Goal: Transaction & Acquisition: Book appointment/travel/reservation

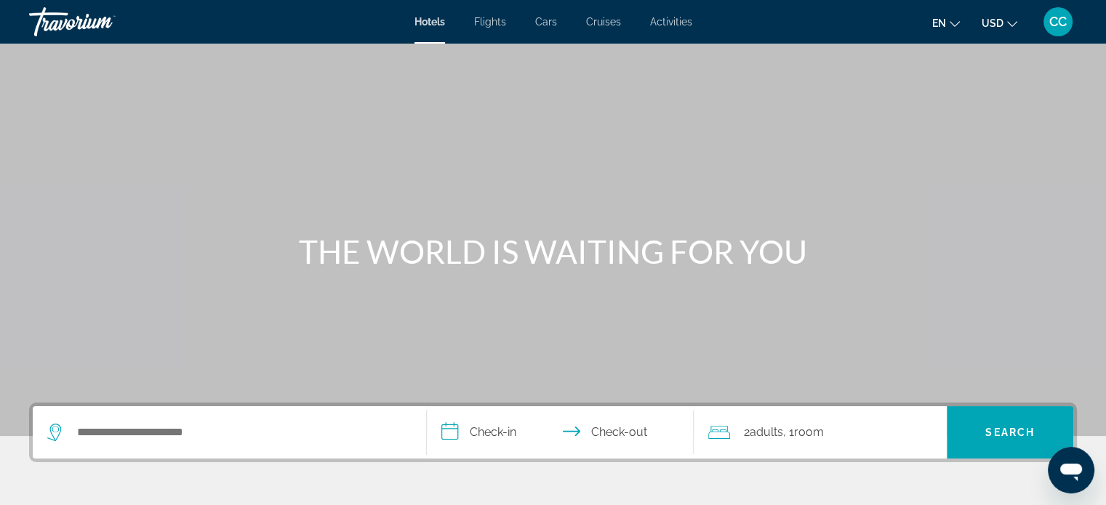
click at [663, 20] on span "Activities" at bounding box center [671, 22] width 42 height 12
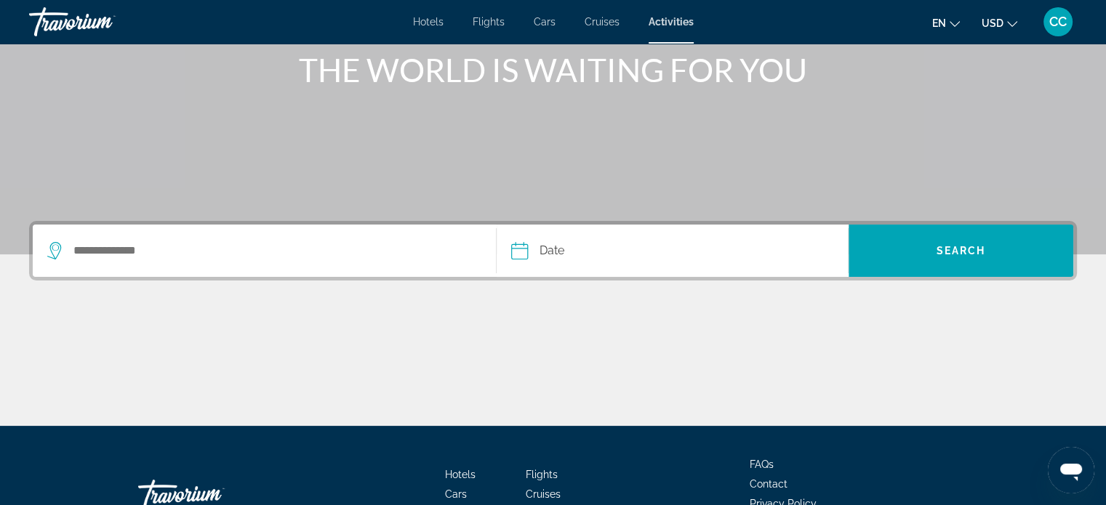
scroll to position [218, 0]
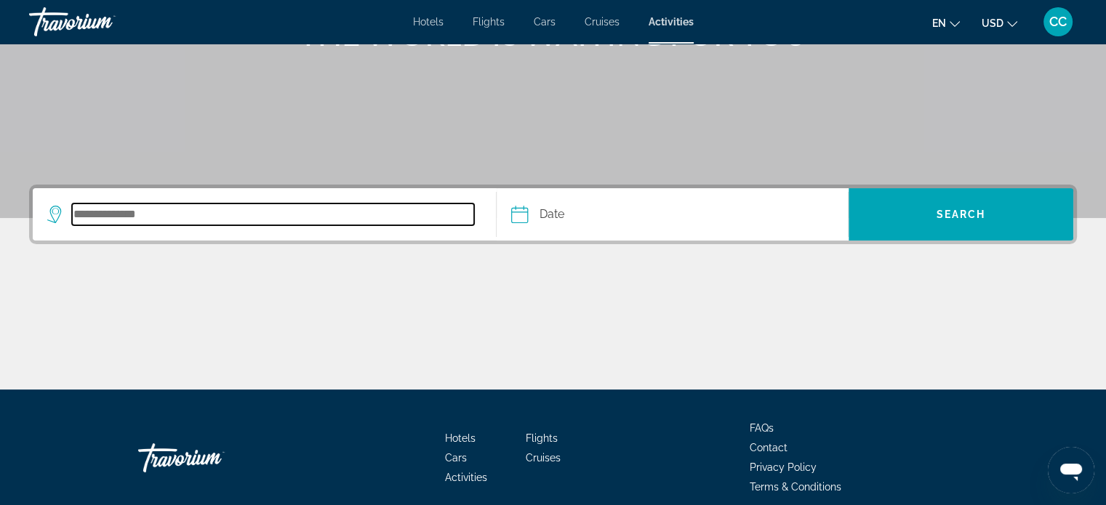
click at [306, 207] on input "Search destination" at bounding box center [273, 215] width 402 height 22
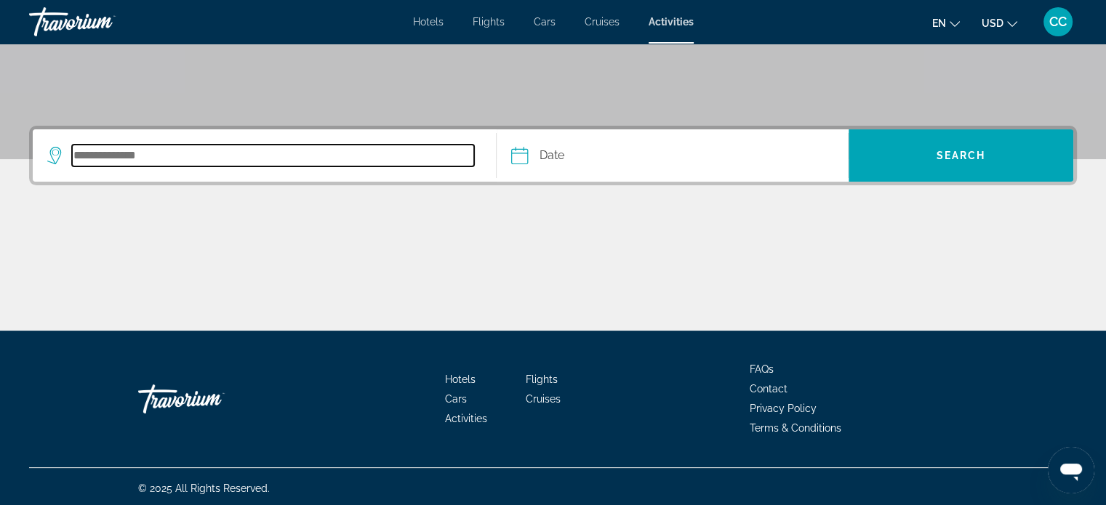
scroll to position [280, 0]
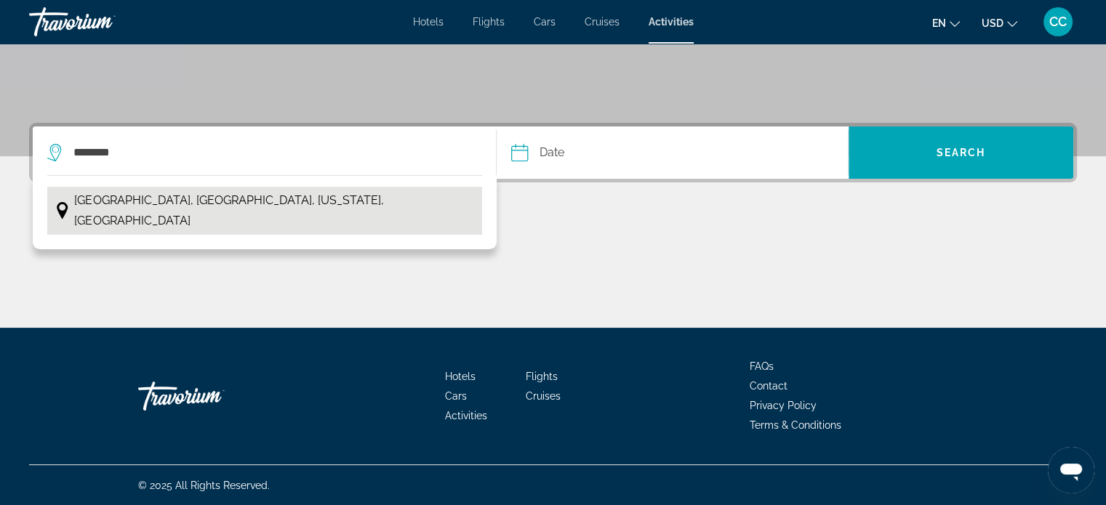
click at [306, 208] on button "[GEOGRAPHIC_DATA], [GEOGRAPHIC_DATA], [US_STATE], [GEOGRAPHIC_DATA]" at bounding box center [264, 211] width 435 height 48
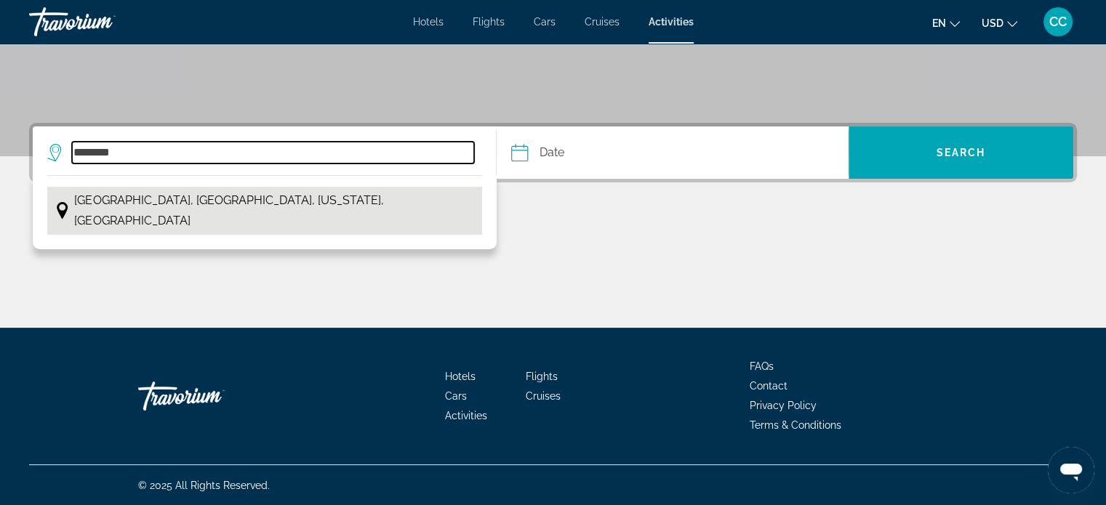
type input "**********"
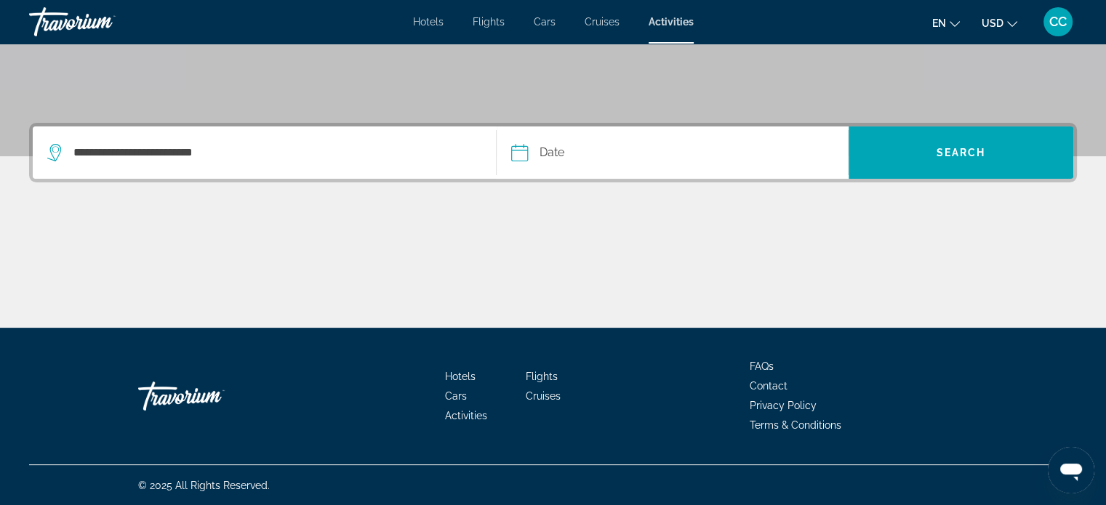
click at [600, 151] on input "Date" at bounding box center [595, 155] width 174 height 57
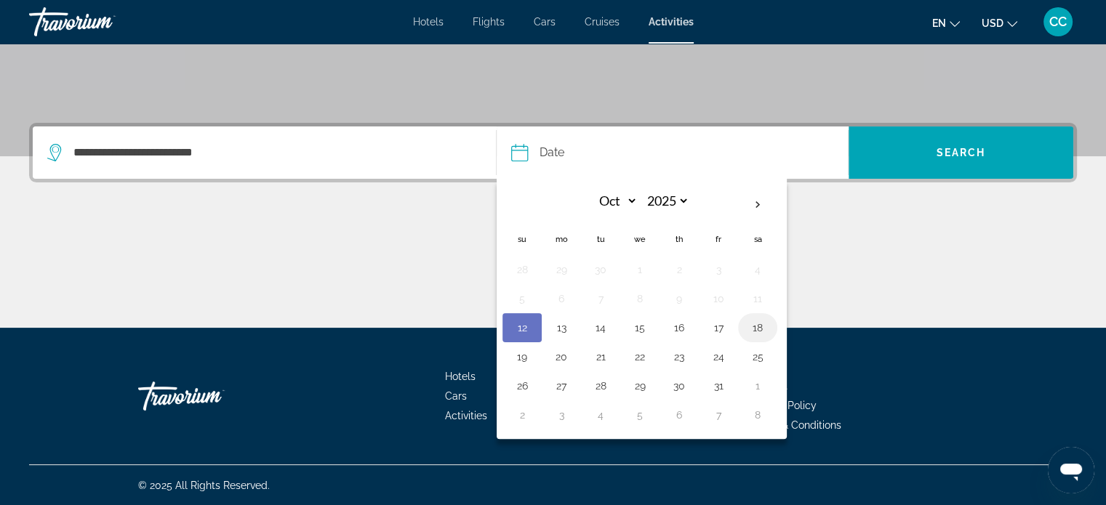
click at [753, 335] on button "18" at bounding box center [757, 328] width 23 height 20
type input "**********"
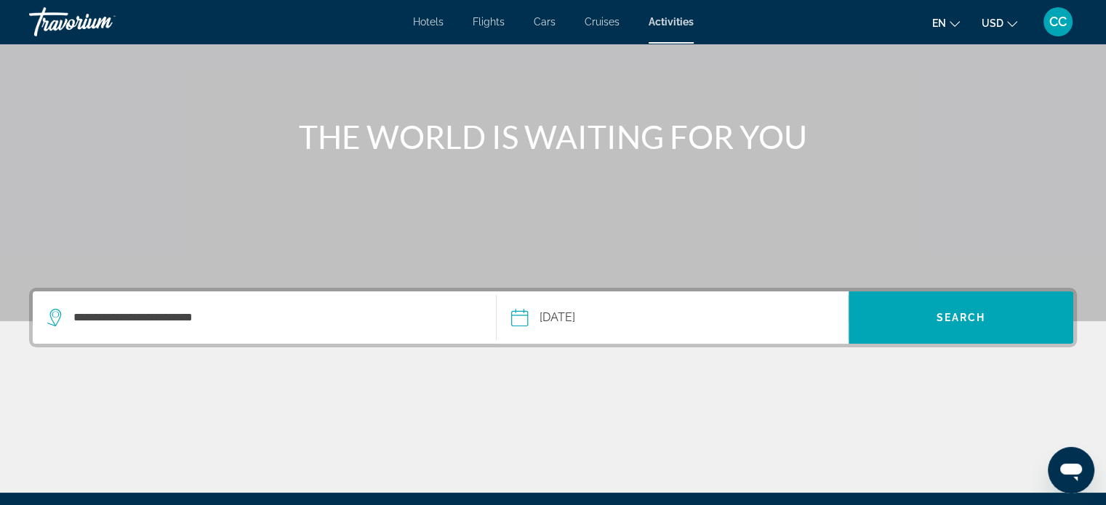
scroll to position [73, 0]
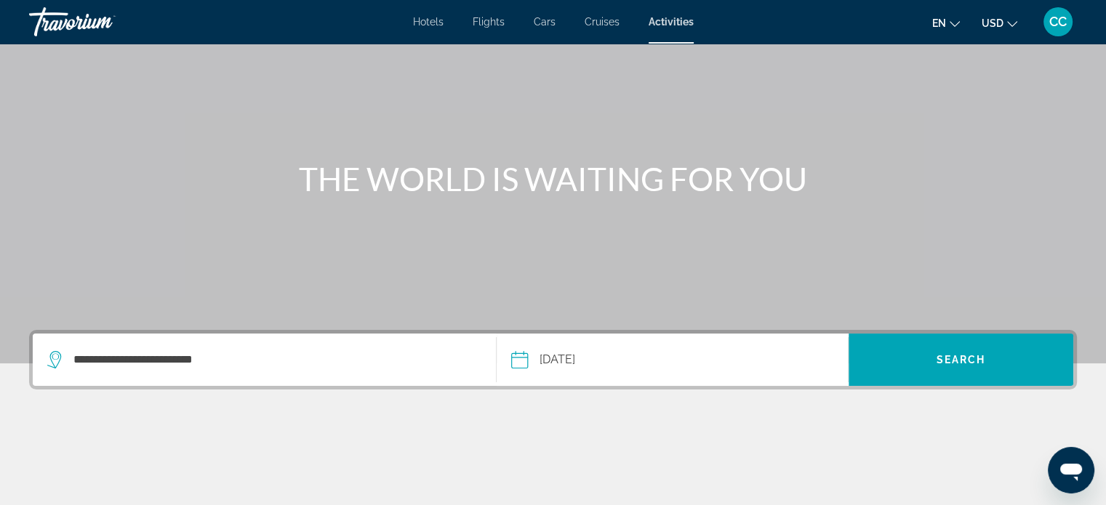
click at [661, 32] on div "Hotels Flights Cars Cruises Activities Hotels Flights Cars Cruises Activities e…" at bounding box center [553, 22] width 1106 height 38
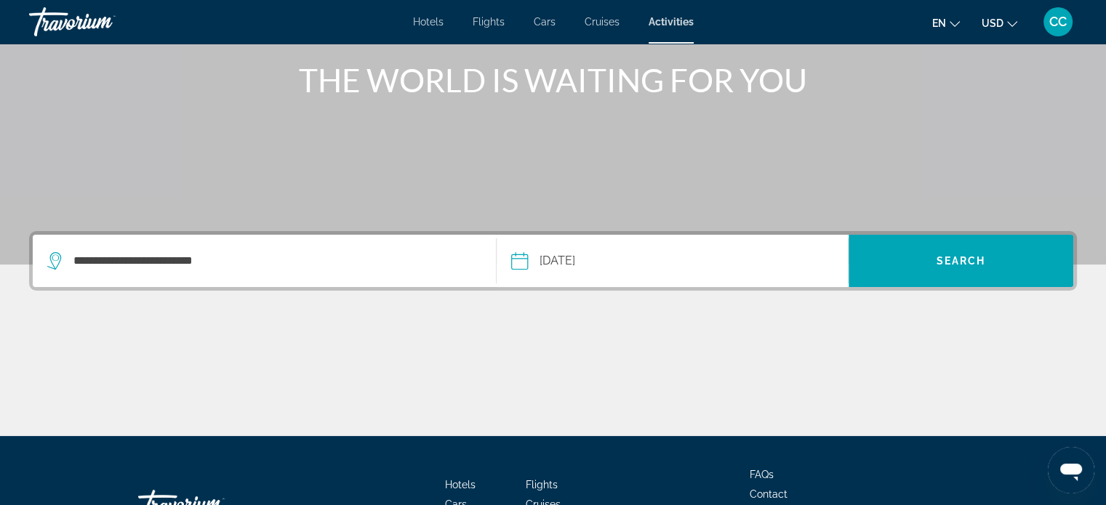
scroll to position [280, 0]
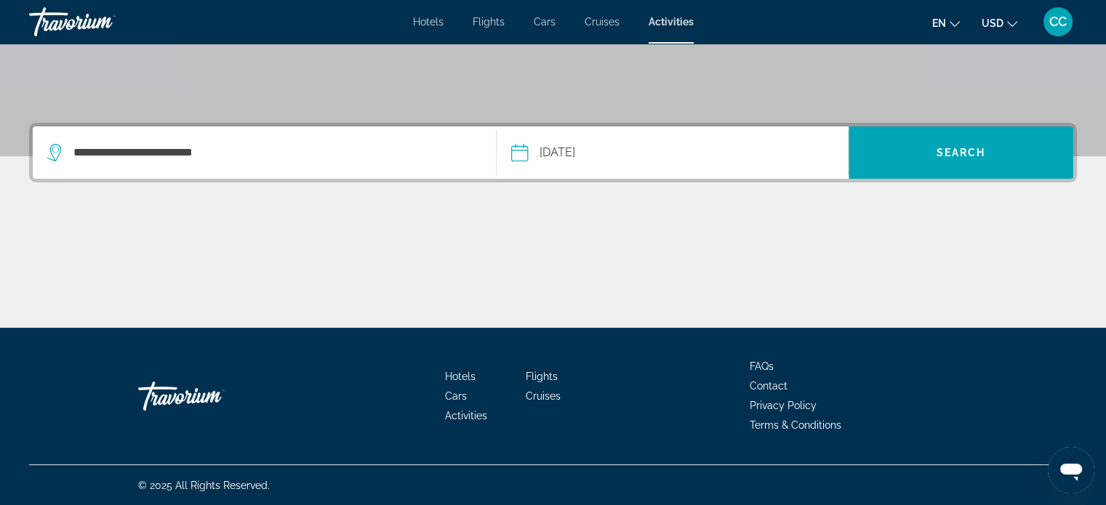
drag, startPoint x: 951, startPoint y: 161, endPoint x: 951, endPoint y: 183, distance: 21.8
click at [951, 183] on div "**********" at bounding box center [553, 225] width 1106 height 205
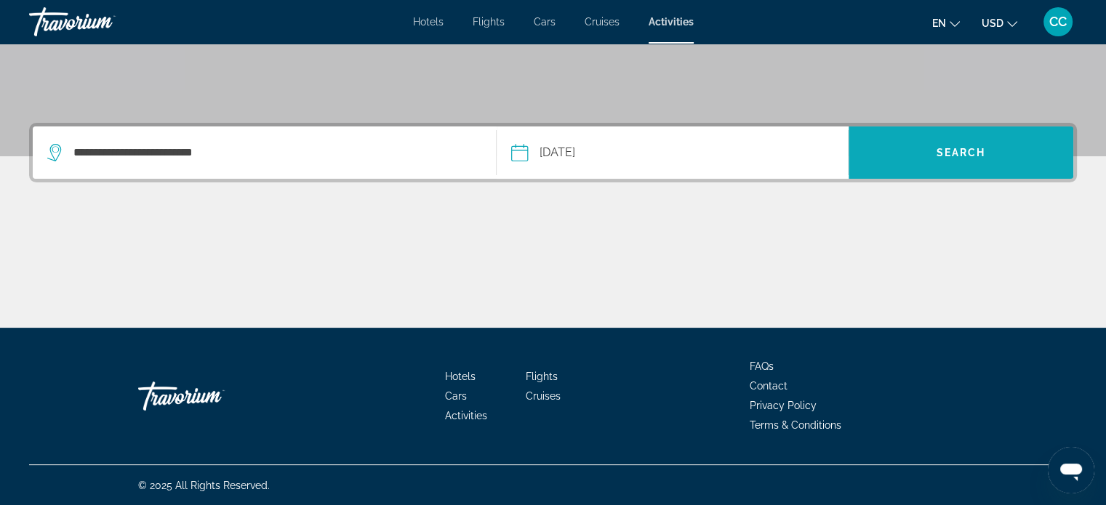
click at [942, 164] on span "Search" at bounding box center [961, 152] width 225 height 35
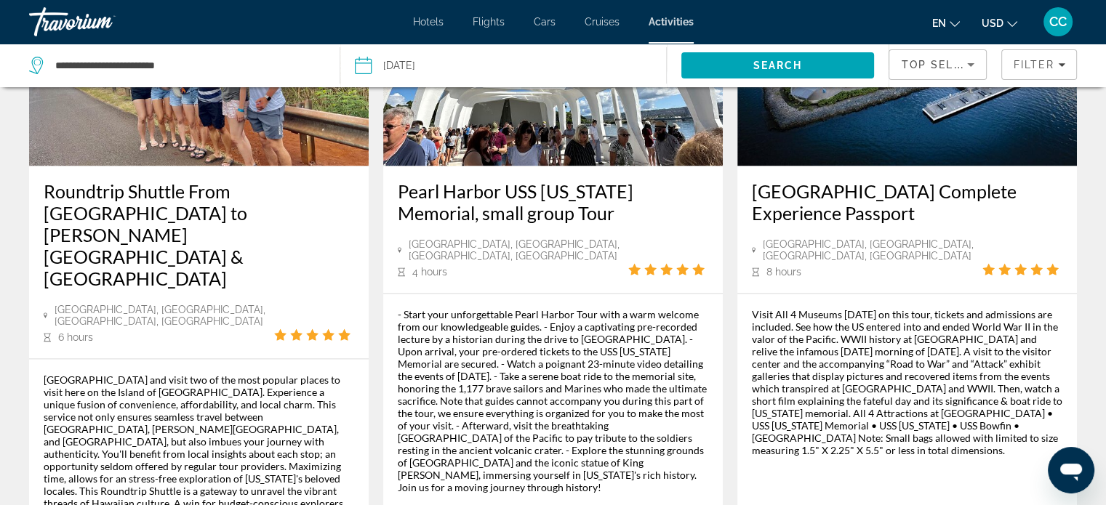
scroll to position [2377, 0]
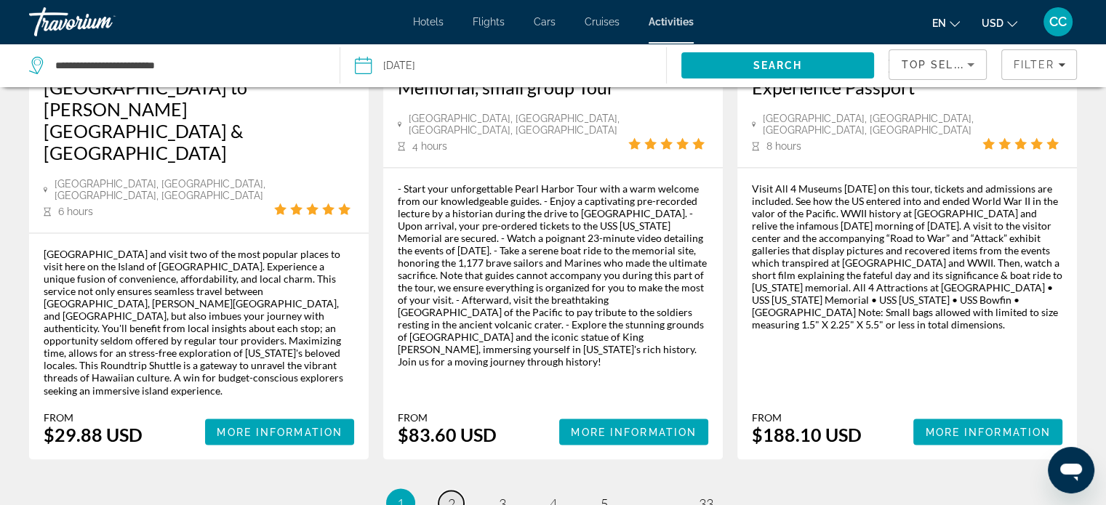
click at [455, 491] on link "page 2" at bounding box center [451, 503] width 25 height 25
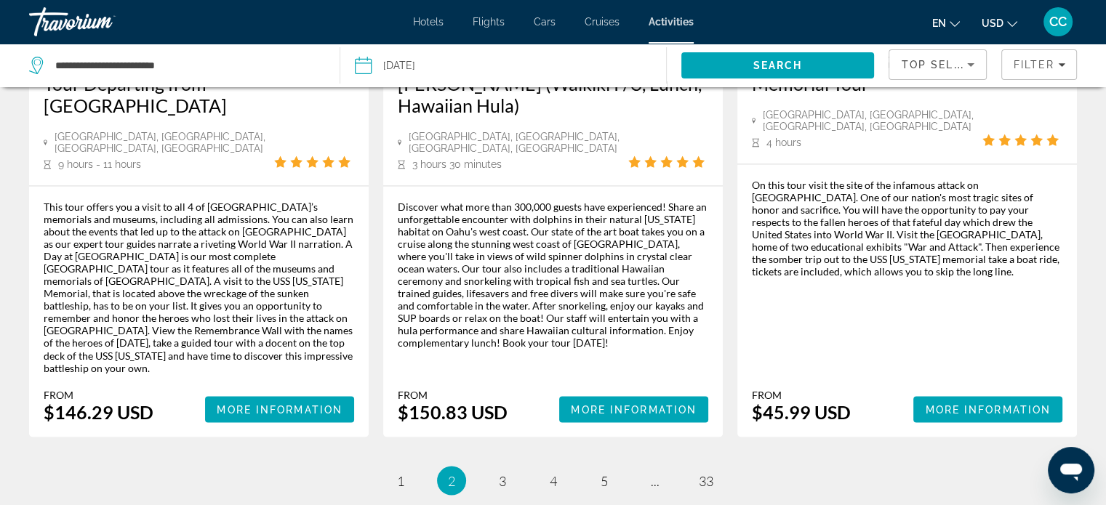
scroll to position [2414, 0]
click at [500, 473] on span "3" at bounding box center [502, 481] width 7 height 16
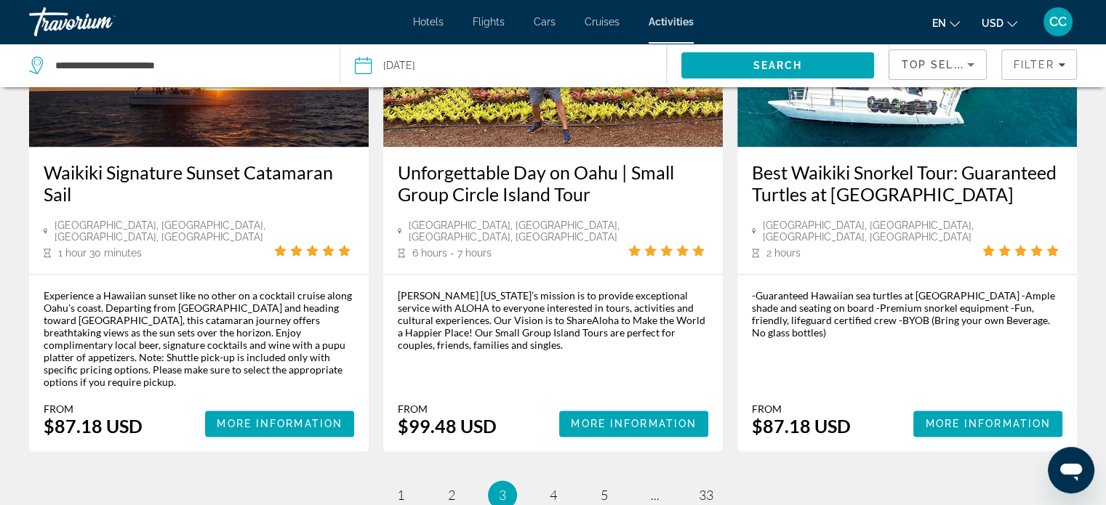
scroll to position [2182, 0]
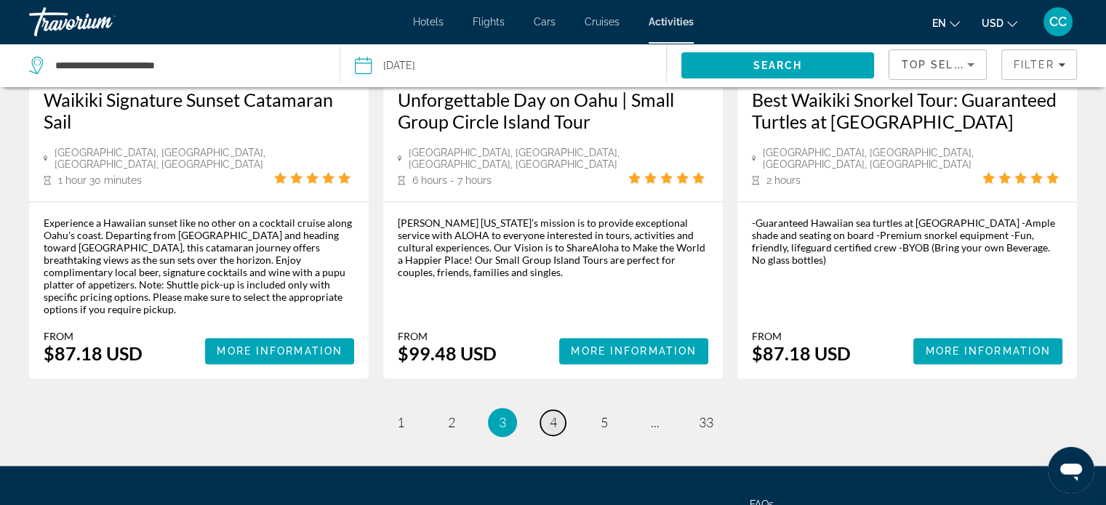
click at [552, 415] on span "4" at bounding box center [553, 423] width 7 height 16
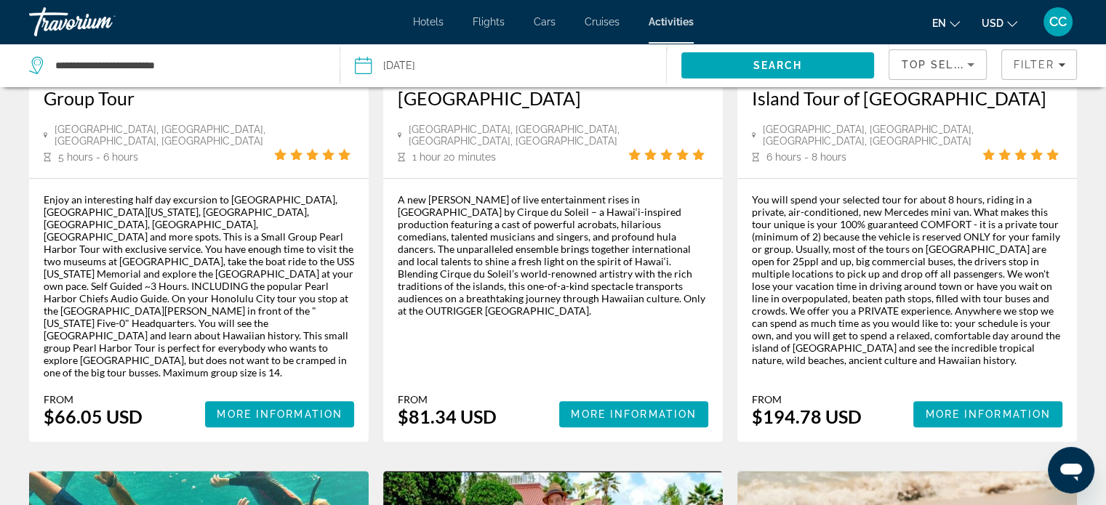
scroll to position [1527, 0]
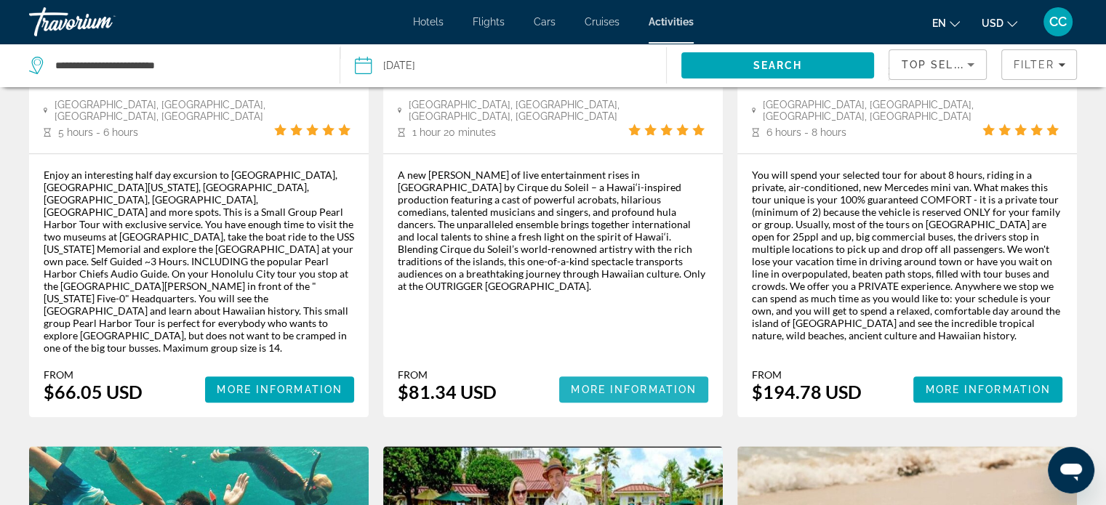
click at [588, 384] on span "More Information" at bounding box center [634, 390] width 126 height 12
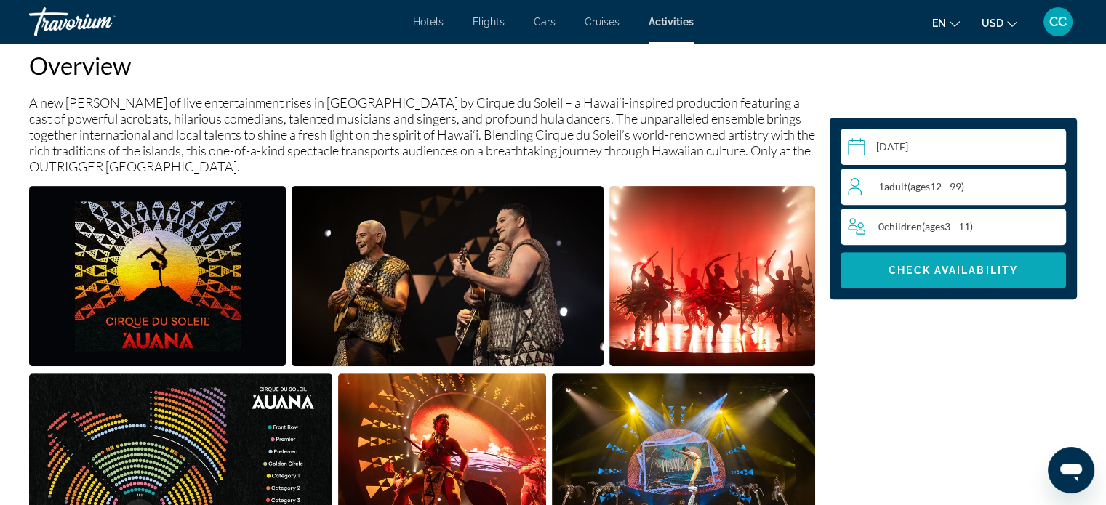
scroll to position [509, 0]
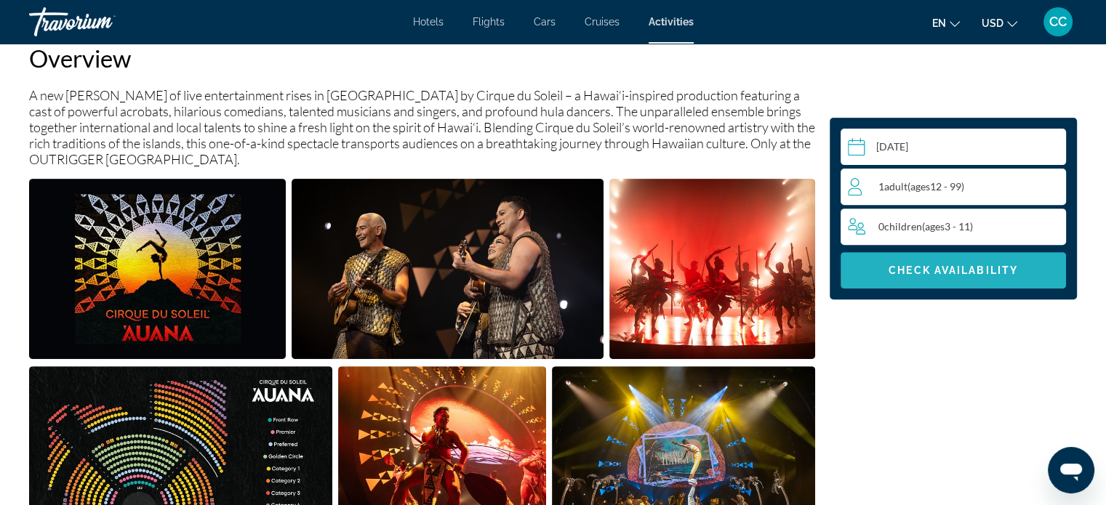
click at [895, 282] on span "Main content" at bounding box center [953, 270] width 225 height 35
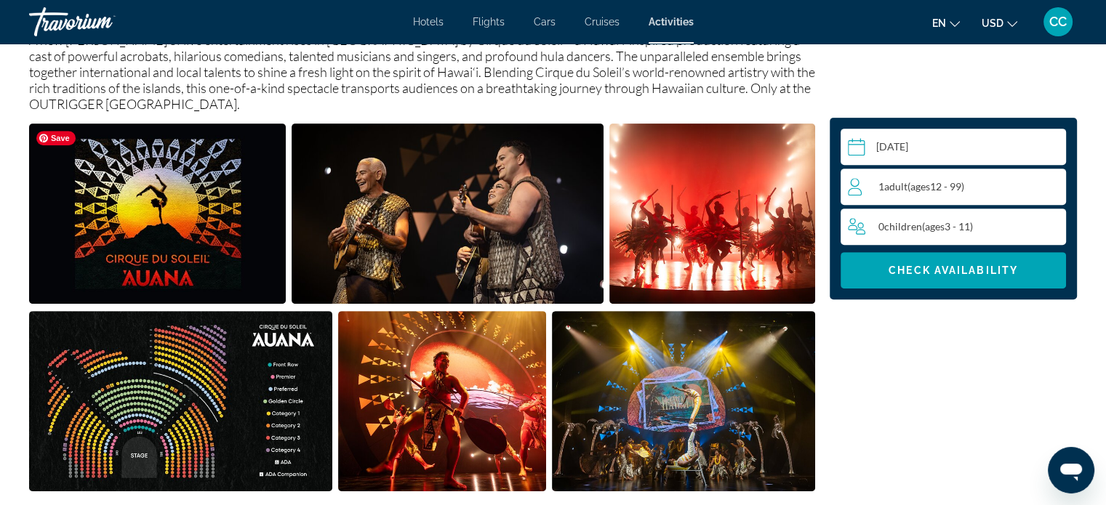
scroll to position [697, 0]
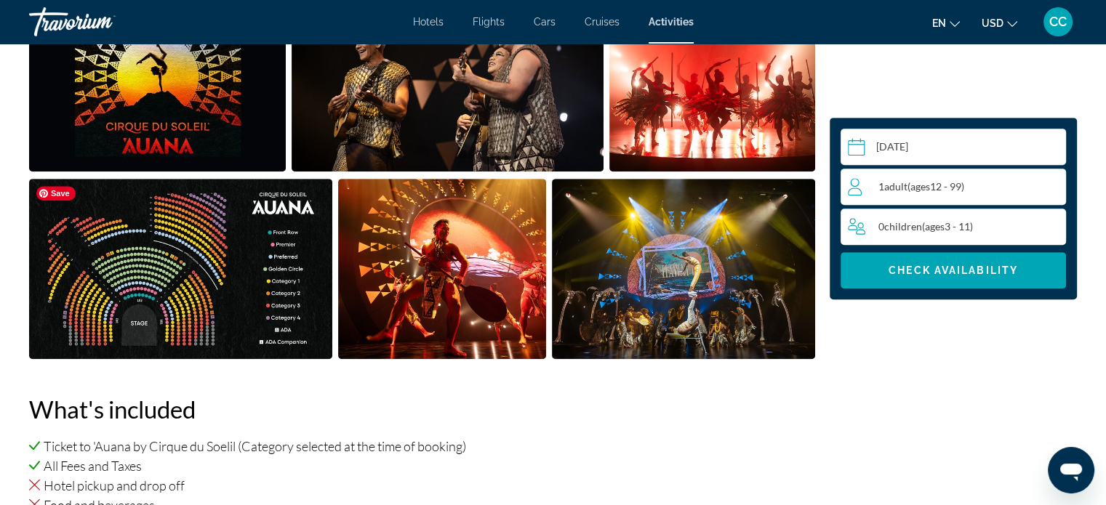
click at [204, 324] on img "Open full-screen image slider" at bounding box center [180, 269] width 303 height 180
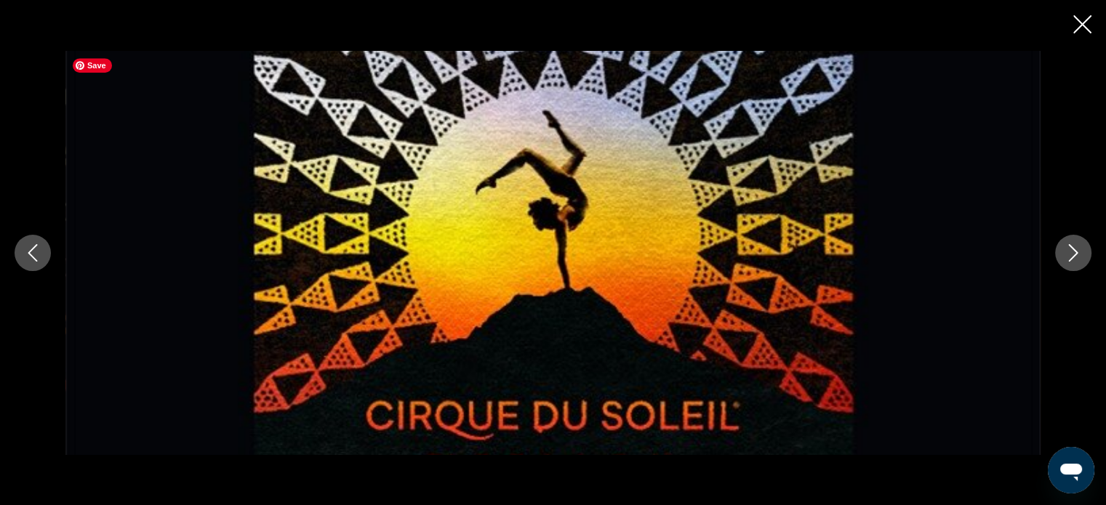
click at [1065, 257] on icon "Next image" at bounding box center [1073, 252] width 17 height 17
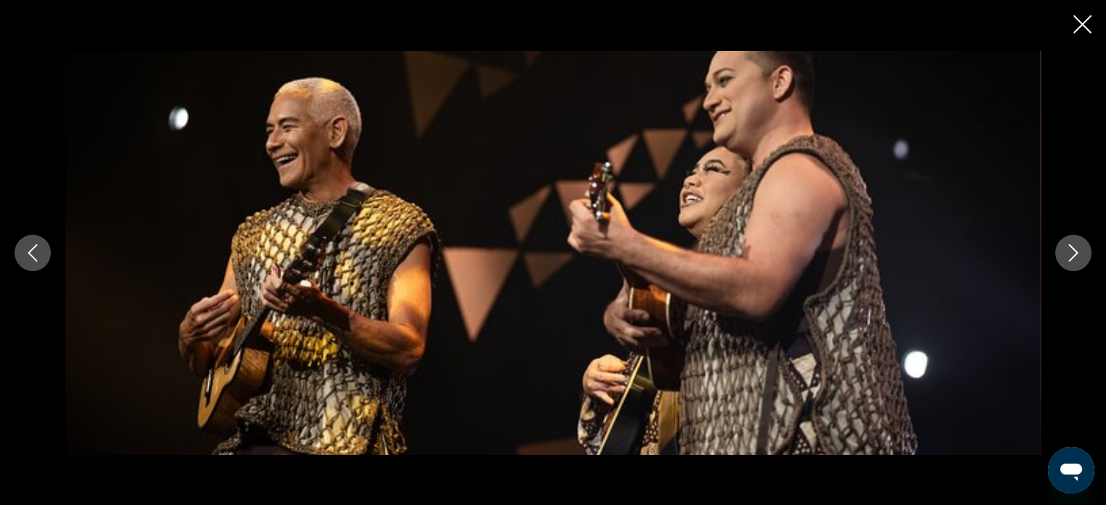
click at [1065, 256] on icon "Next image" at bounding box center [1073, 252] width 17 height 17
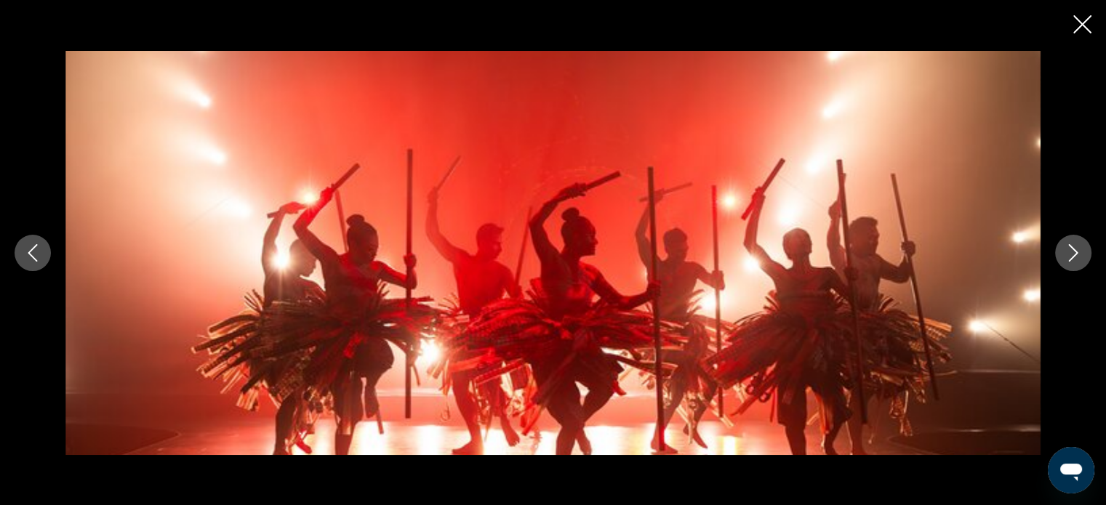
click at [1065, 256] on icon "Next image" at bounding box center [1073, 252] width 17 height 17
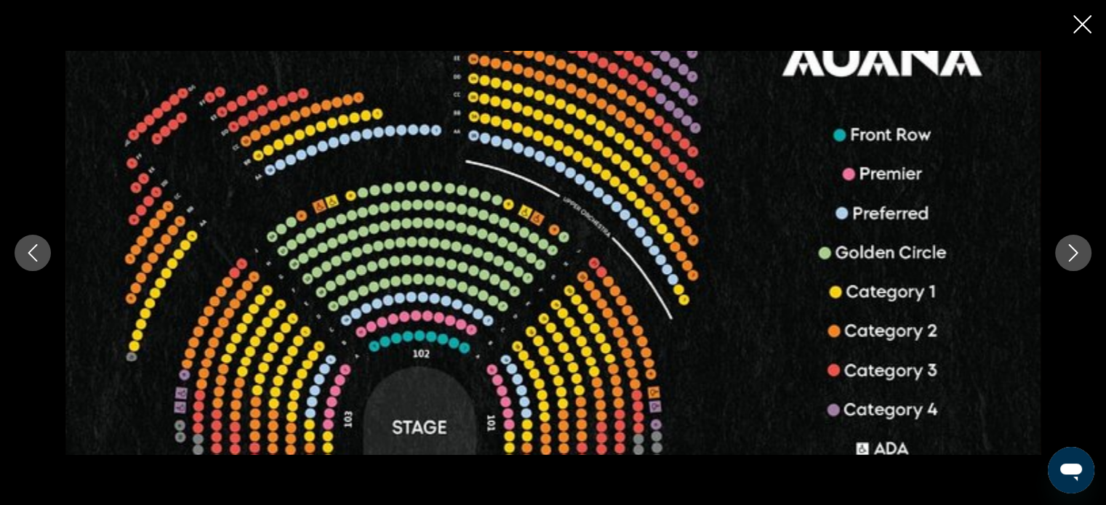
click at [1065, 256] on icon "Next image" at bounding box center [1073, 252] width 17 height 17
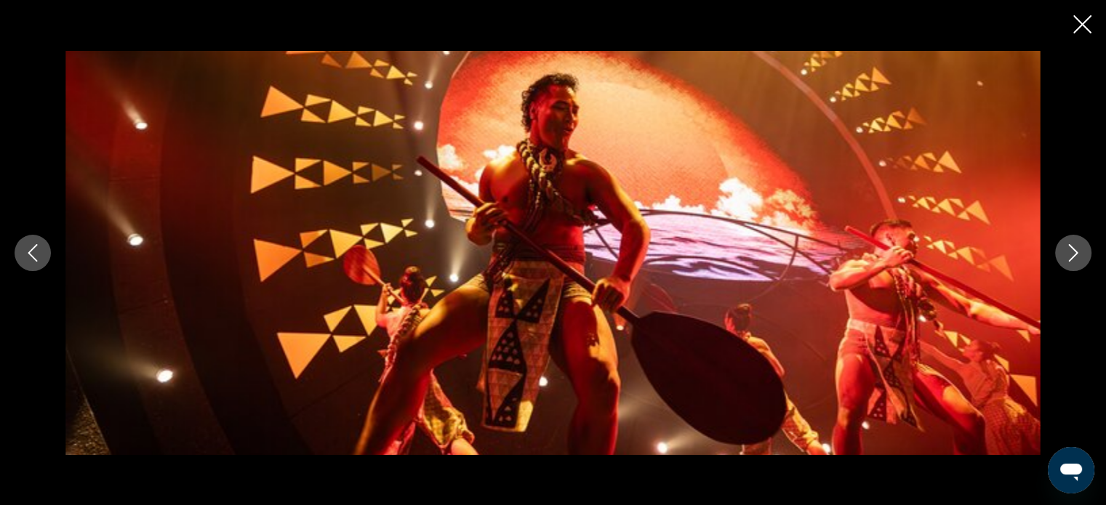
click at [28, 266] on button "Previous image" at bounding box center [33, 253] width 36 height 36
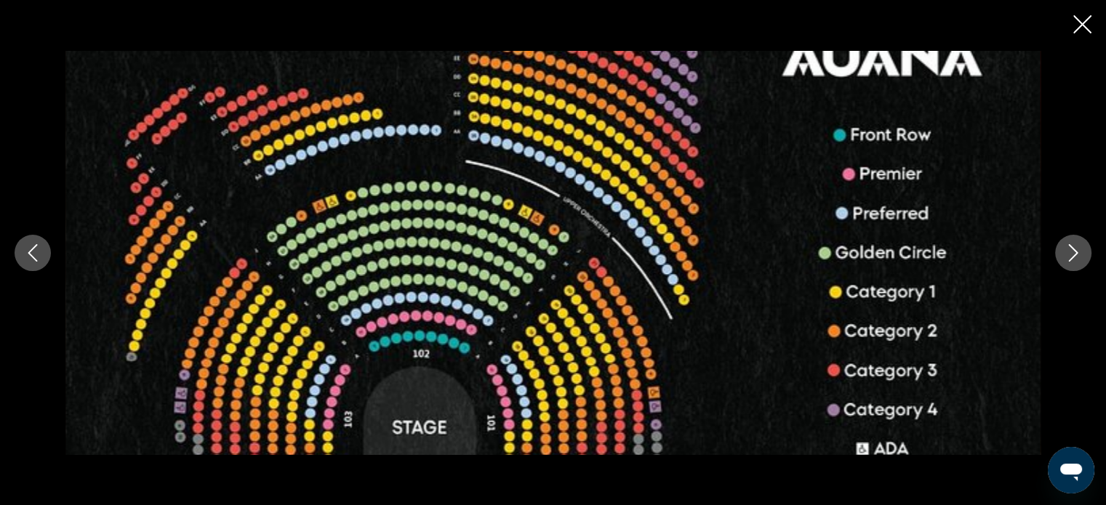
scroll to position [915, 0]
click at [1076, 17] on icon "Close slideshow" at bounding box center [1082, 24] width 18 height 18
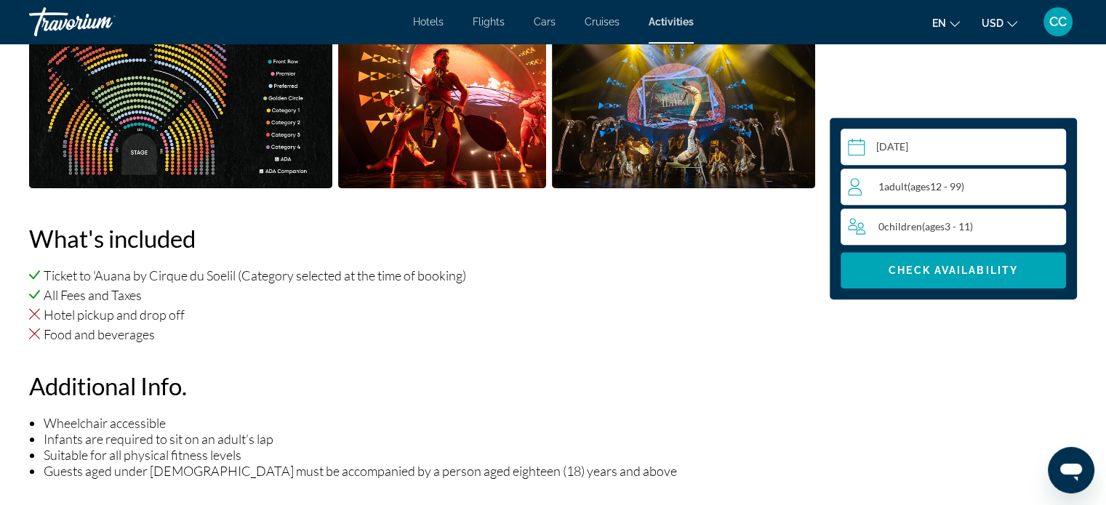
scroll to position [842, 0]
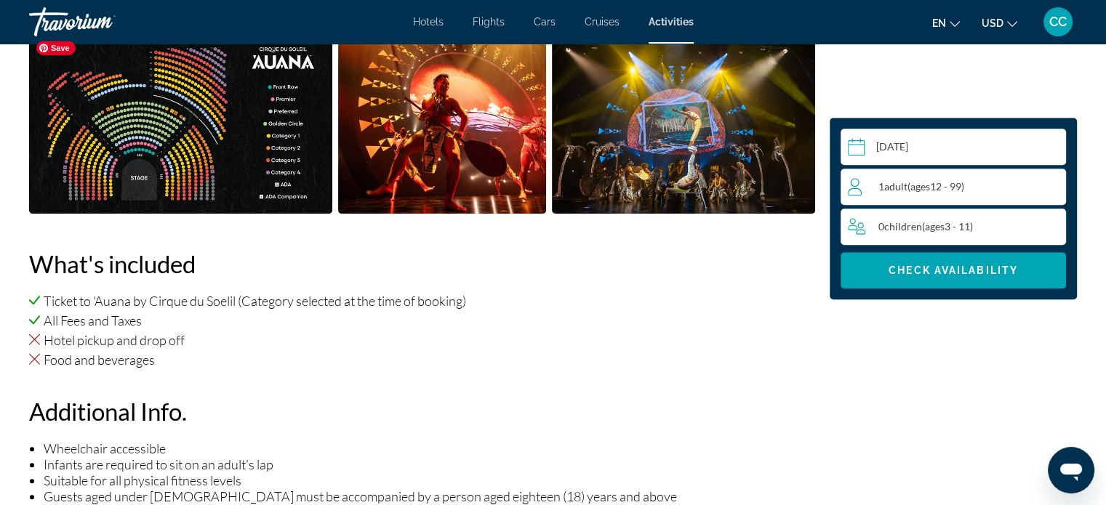
click at [224, 143] on img "Open full-screen image slider" at bounding box center [180, 123] width 303 height 180
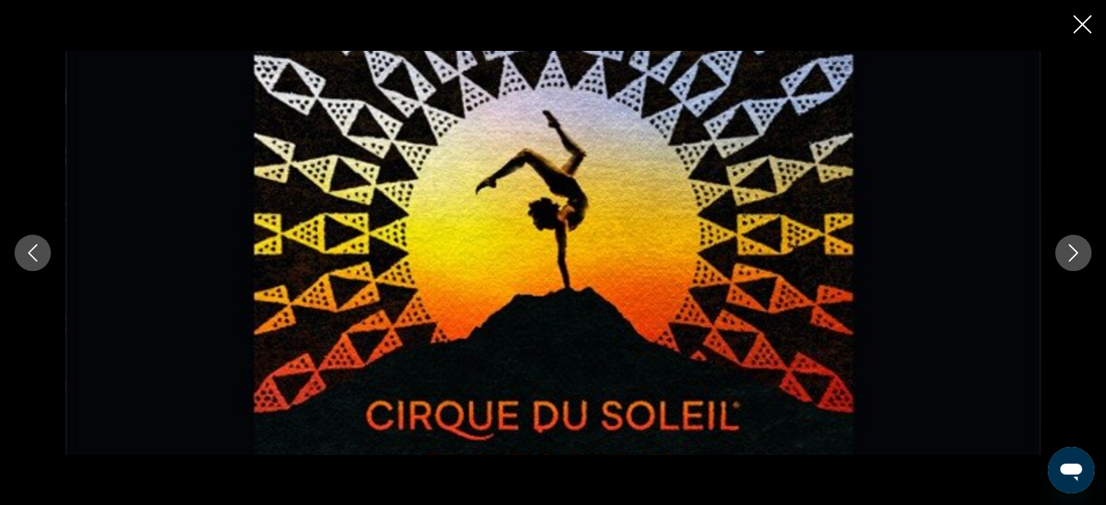
click at [1055, 254] on button "Next image" at bounding box center [1073, 253] width 36 height 36
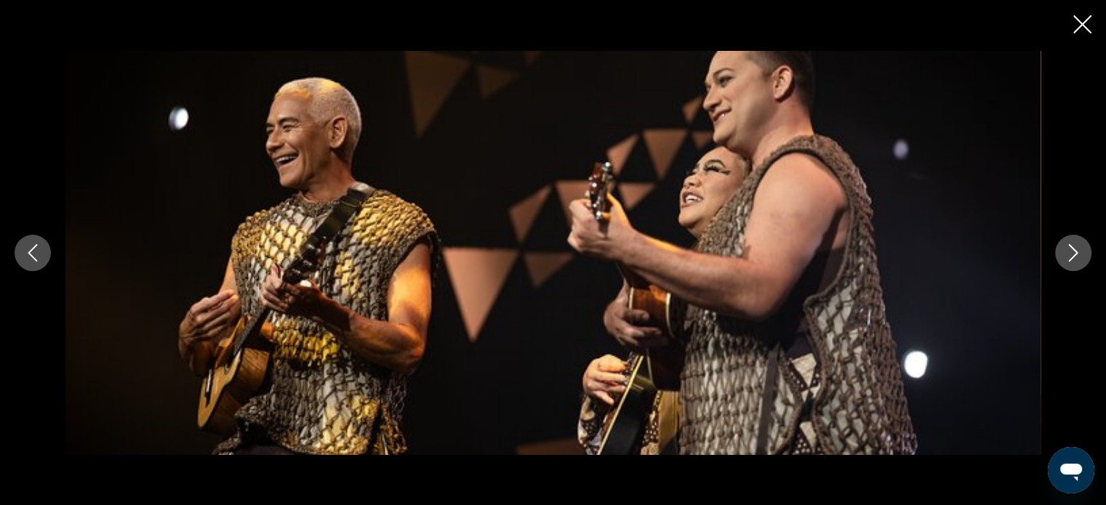
click at [1055, 254] on button "Next image" at bounding box center [1073, 253] width 36 height 36
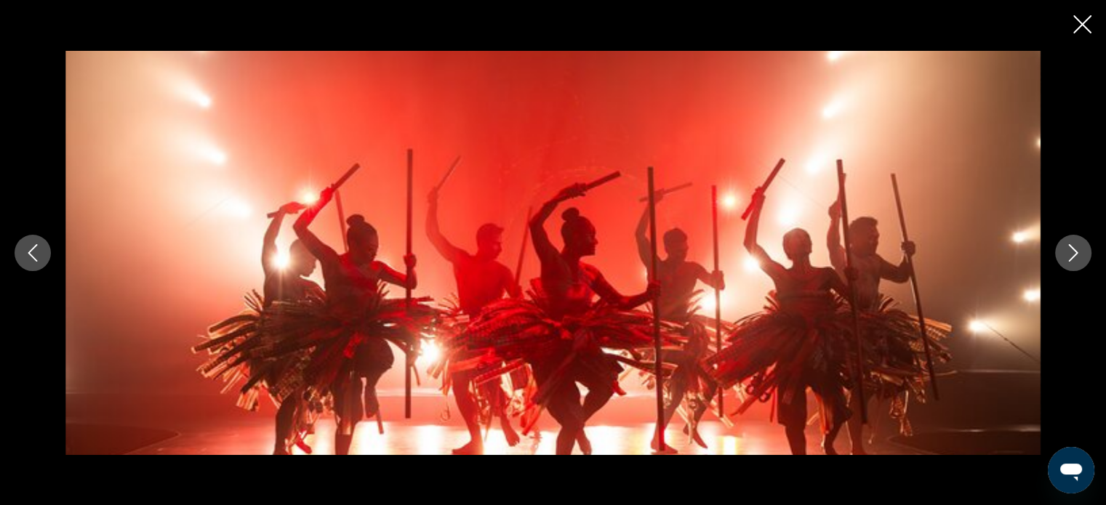
click at [1055, 254] on button "Next image" at bounding box center [1073, 253] width 36 height 36
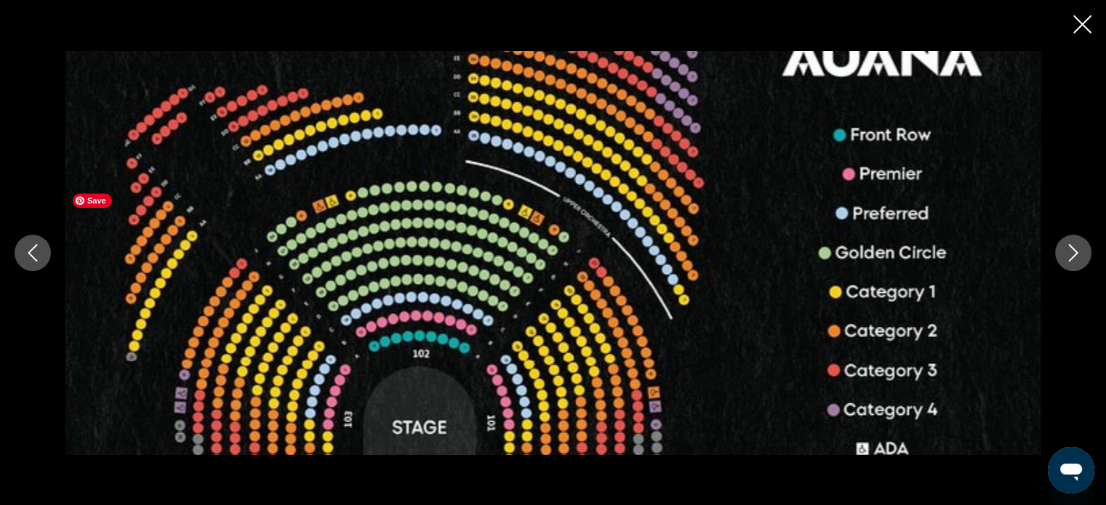
scroll to position [624, 0]
click at [477, 324] on img "Main content" at bounding box center [552, 253] width 975 height 404
click at [377, 345] on img "Main content" at bounding box center [552, 253] width 975 height 404
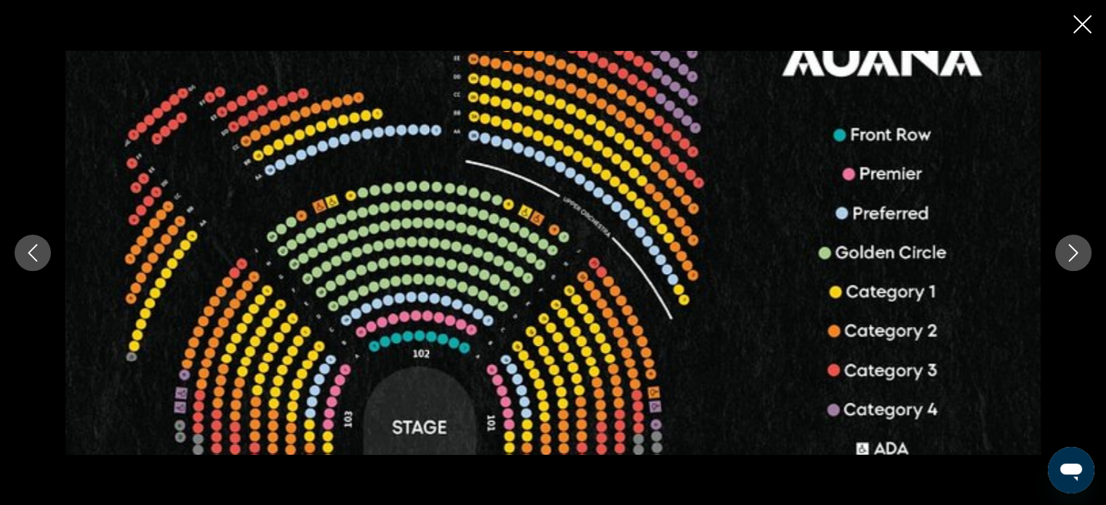
click at [425, 357] on img "Main content" at bounding box center [552, 253] width 975 height 404
click at [1091, 23] on div "prev next" at bounding box center [553, 252] width 1106 height 505
click at [1072, 20] on div "prev next" at bounding box center [553, 252] width 1106 height 505
click at [1073, 23] on icon "Close slideshow" at bounding box center [1082, 24] width 18 height 18
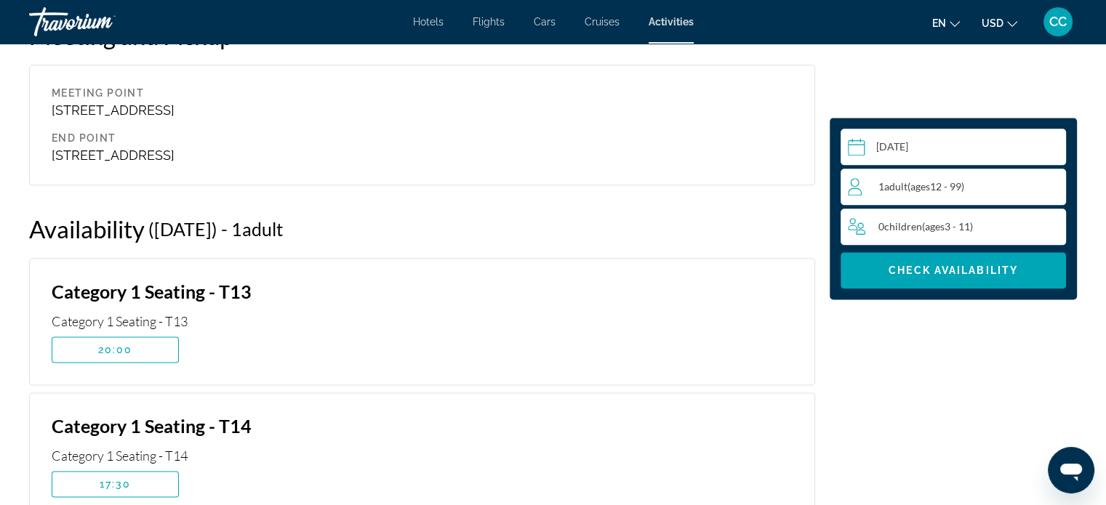
scroll to position [1860, 0]
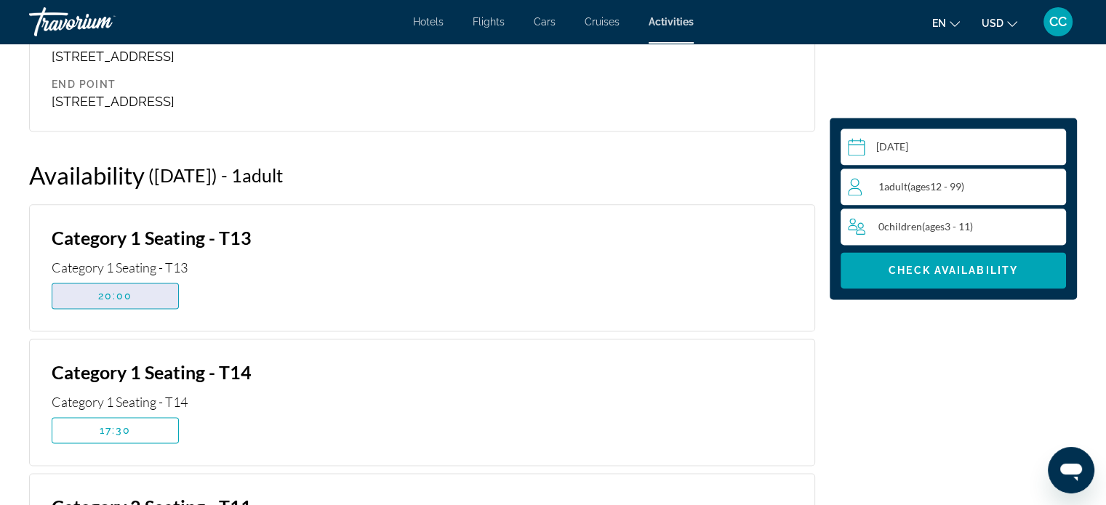
click at [137, 290] on span "Main content" at bounding box center [115, 296] width 126 height 35
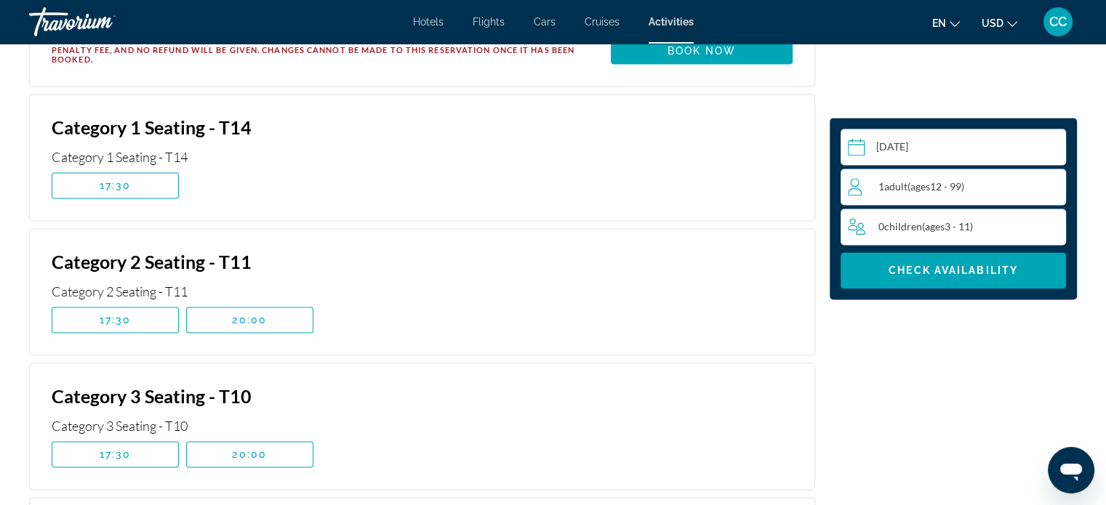
scroll to position [2151, 0]
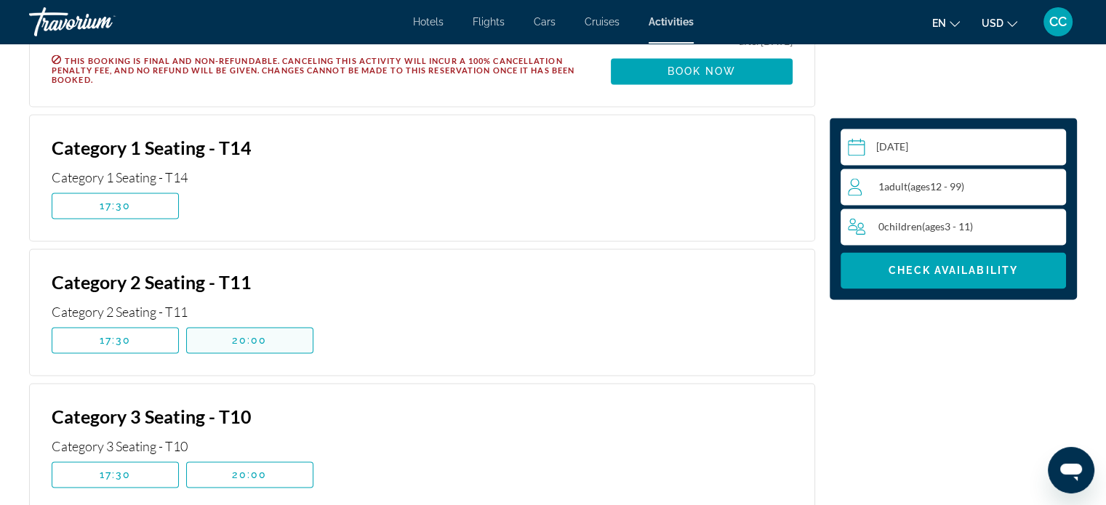
click at [236, 337] on span "20:00" at bounding box center [249, 341] width 35 height 12
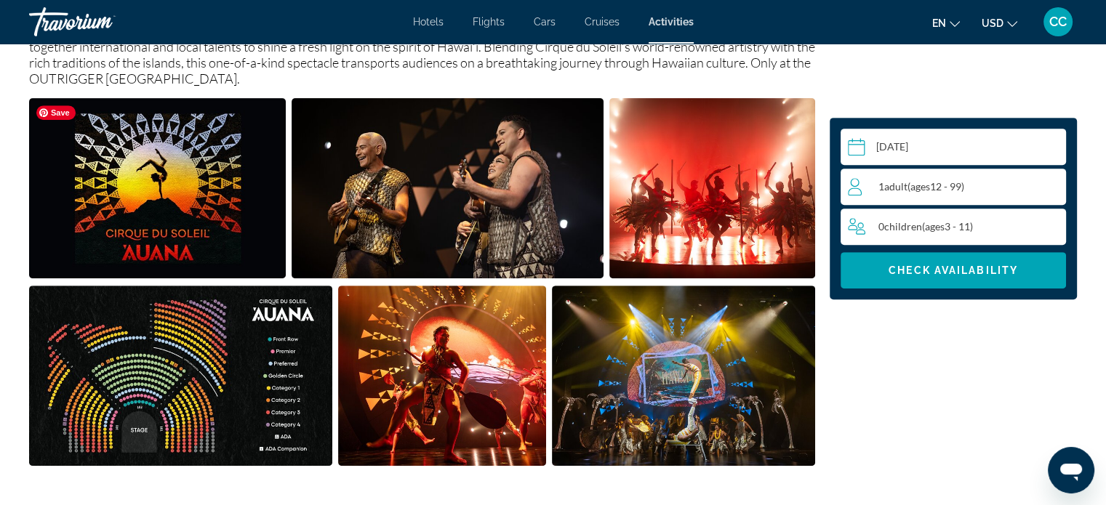
scroll to position [697, 0]
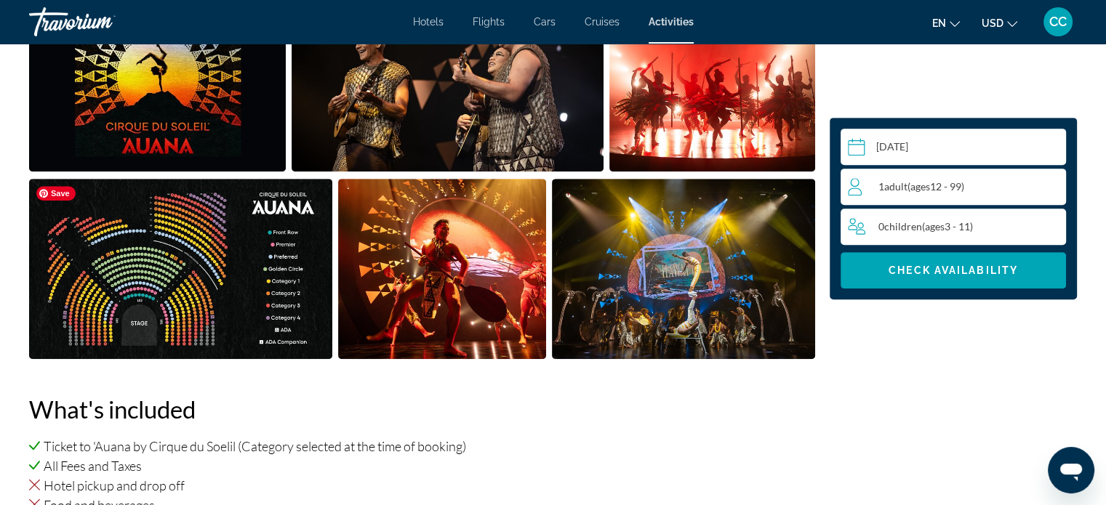
click at [286, 313] on img "Open full-screen image slider" at bounding box center [180, 269] width 303 height 180
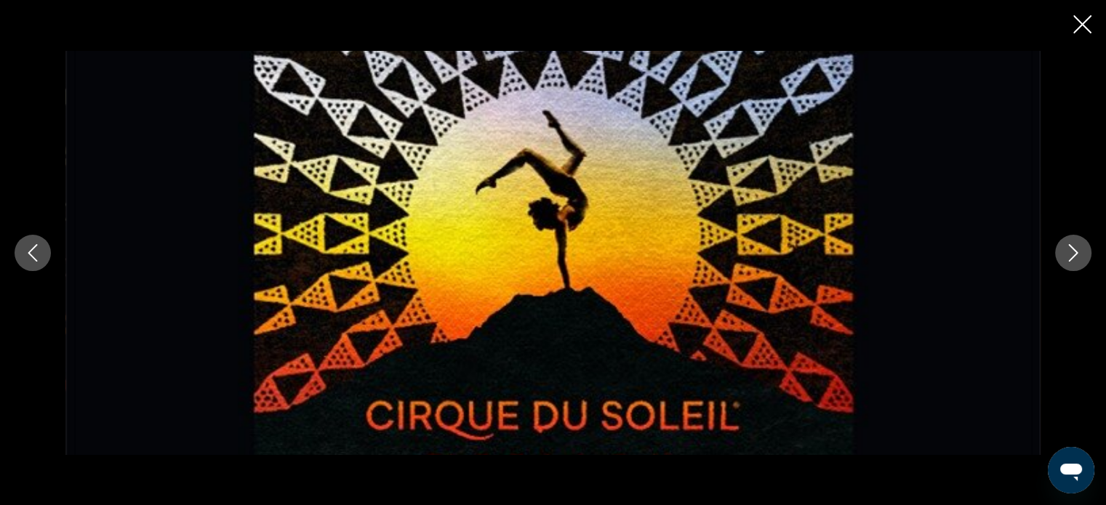
click at [1078, 249] on icon "Next image" at bounding box center [1073, 252] width 17 height 17
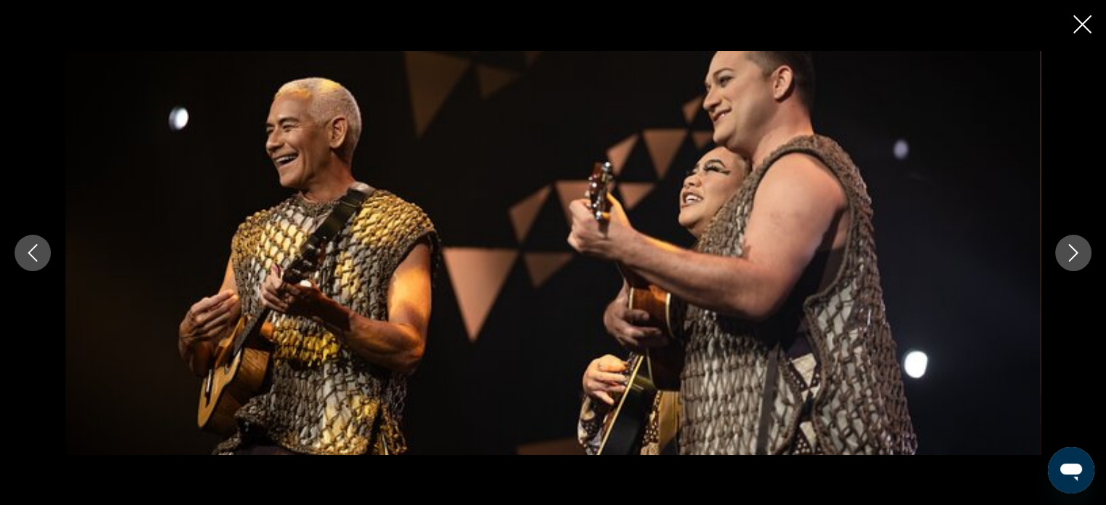
click at [1079, 247] on icon "Next image" at bounding box center [1073, 252] width 17 height 17
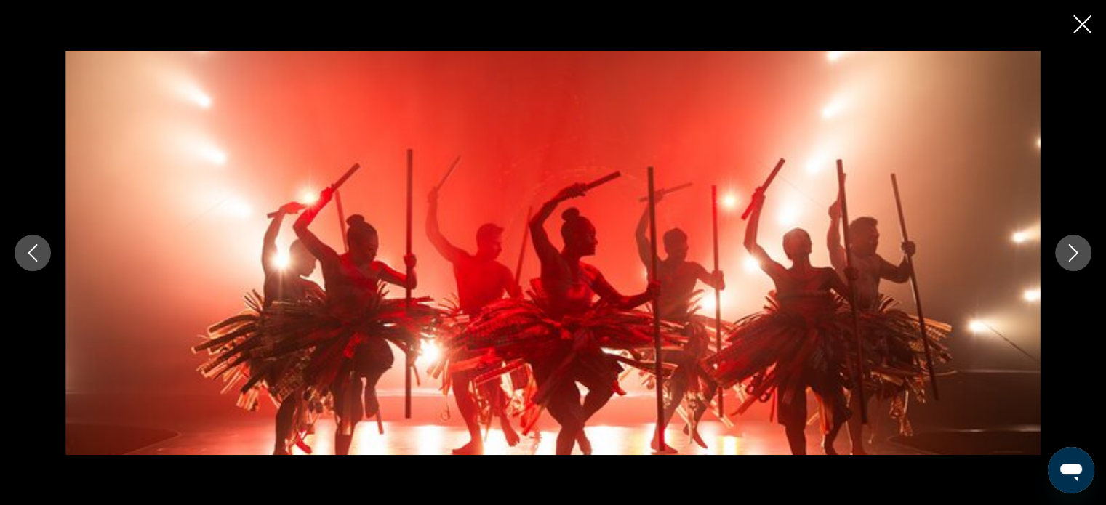
click at [1065, 253] on icon "Next image" at bounding box center [1073, 252] width 17 height 17
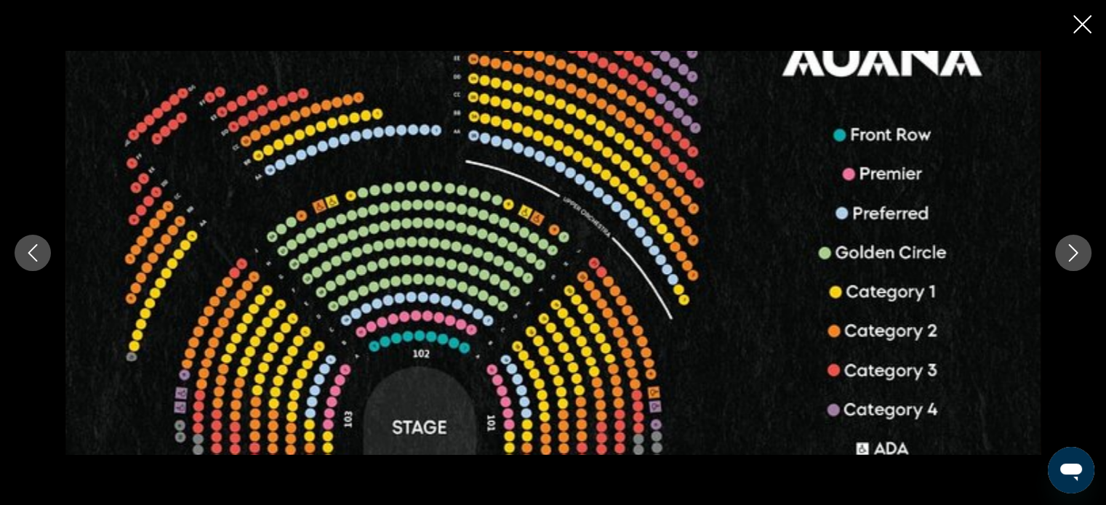
click at [1076, 28] on icon "Close slideshow" at bounding box center [1082, 24] width 18 height 18
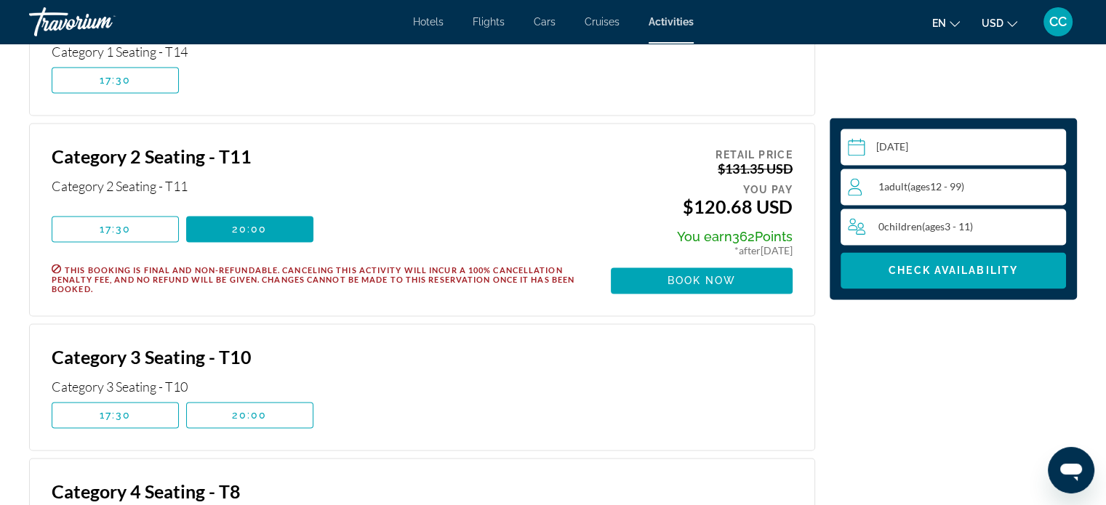
scroll to position [2151, 0]
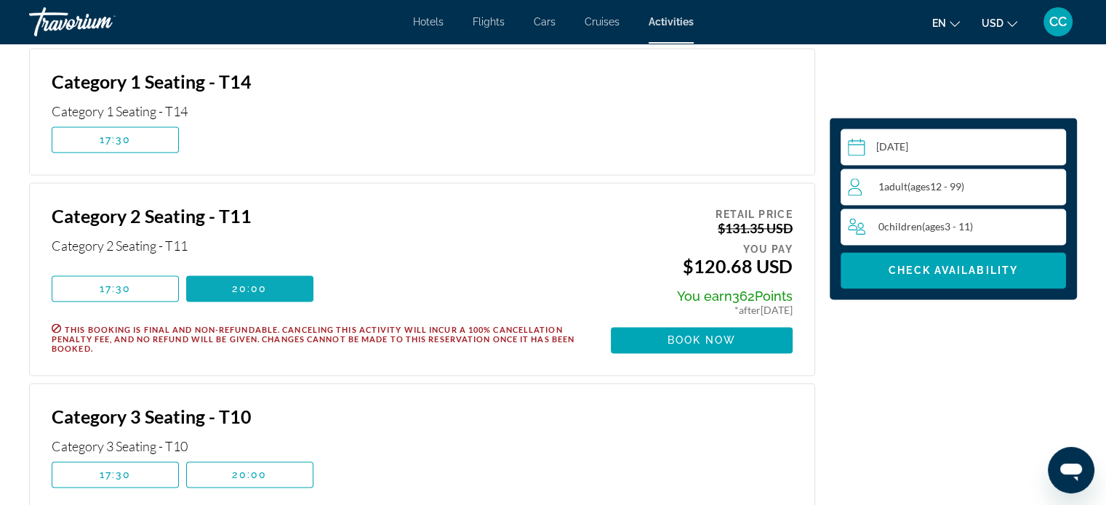
drag, startPoint x: 274, startPoint y: 275, endPoint x: 278, endPoint y: 284, distance: 10.1
click at [278, 284] on span "Main content" at bounding box center [249, 288] width 127 height 35
click at [736, 334] on span "Main content" at bounding box center [702, 340] width 182 height 35
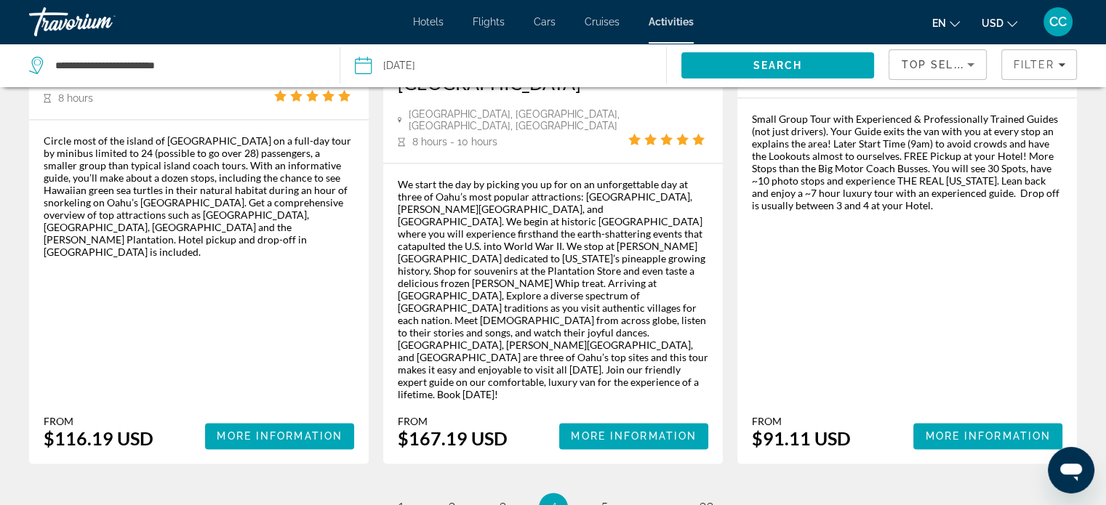
scroll to position [2281, 0]
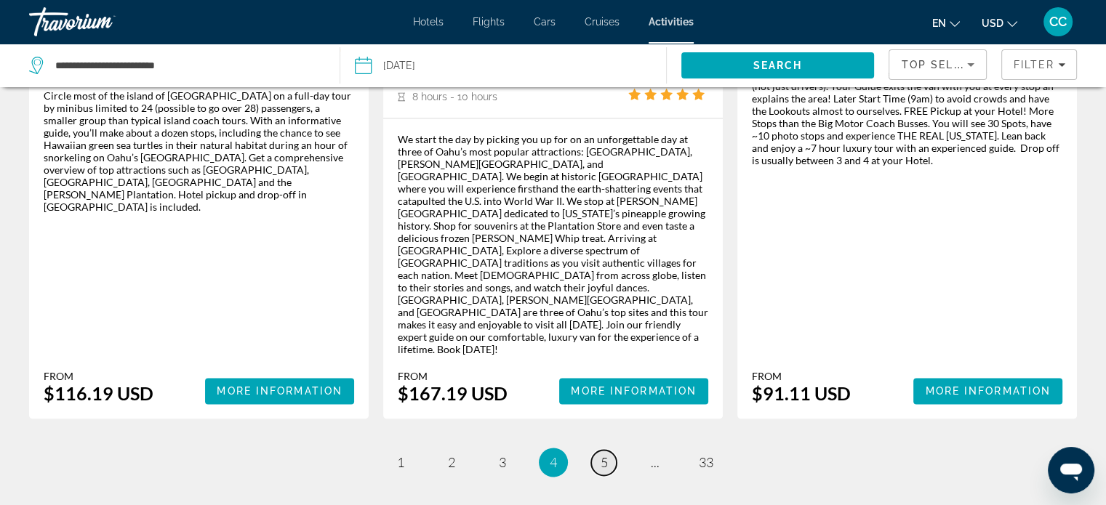
click at [604, 455] on span "5" at bounding box center [604, 463] width 7 height 16
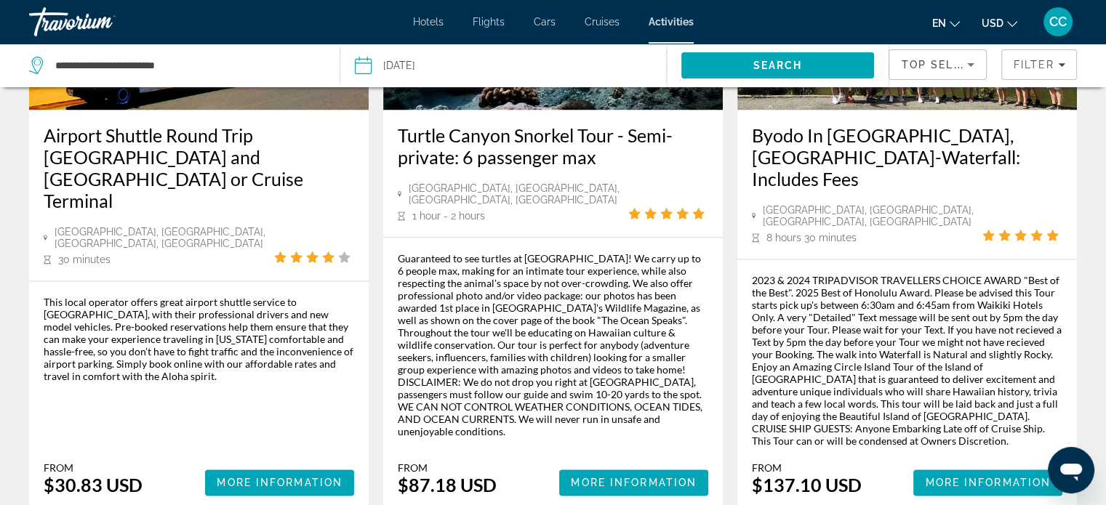
scroll to position [2377, 0]
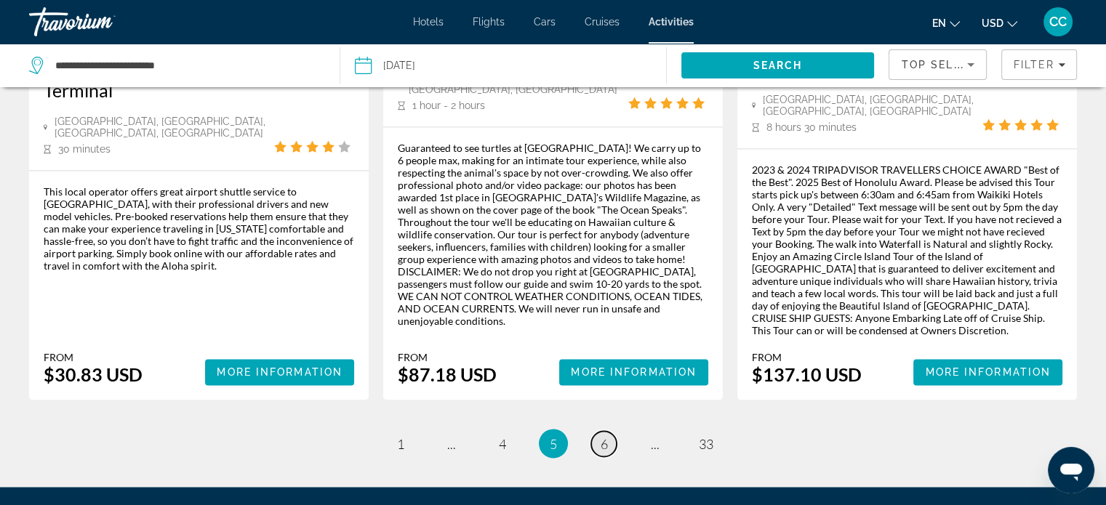
click at [602, 436] on span "6" at bounding box center [604, 444] width 7 height 16
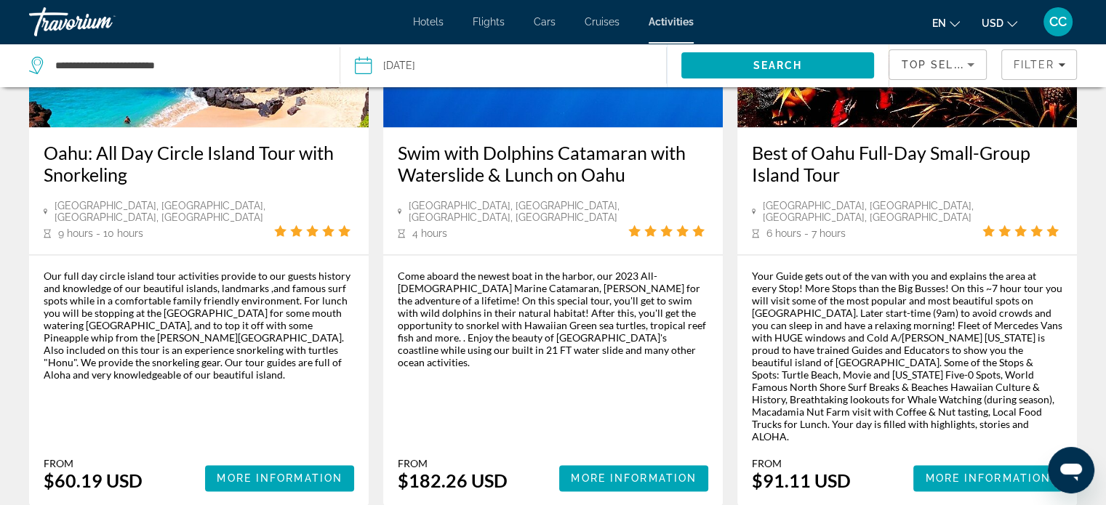
scroll to position [2254, 0]
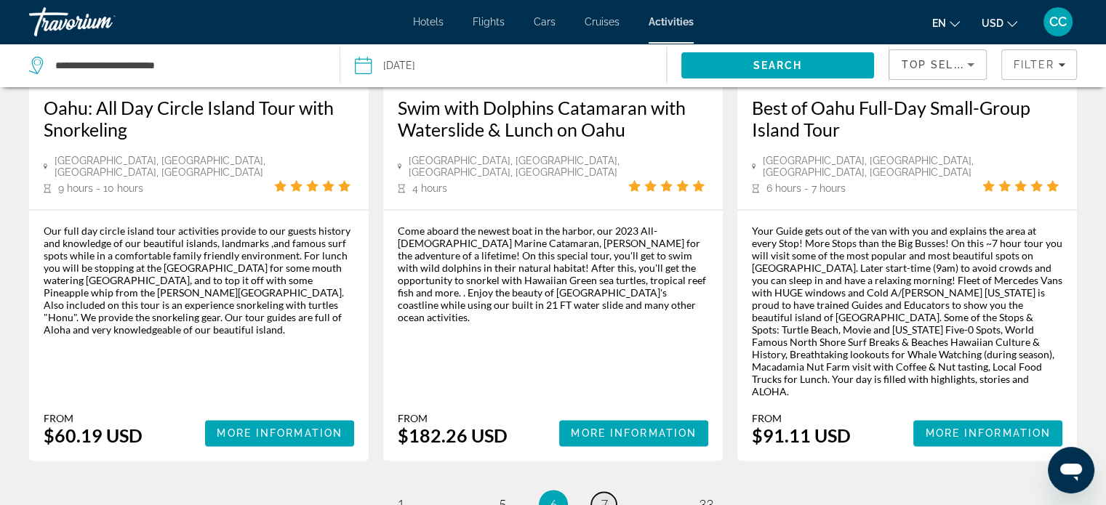
click at [604, 497] on span "7" at bounding box center [604, 505] width 7 height 16
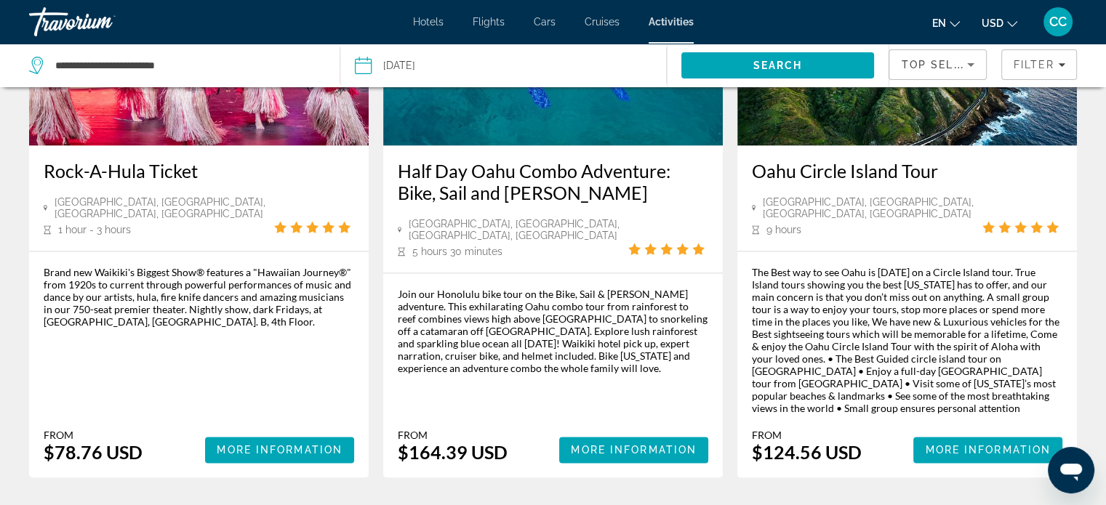
scroll to position [2318, 0]
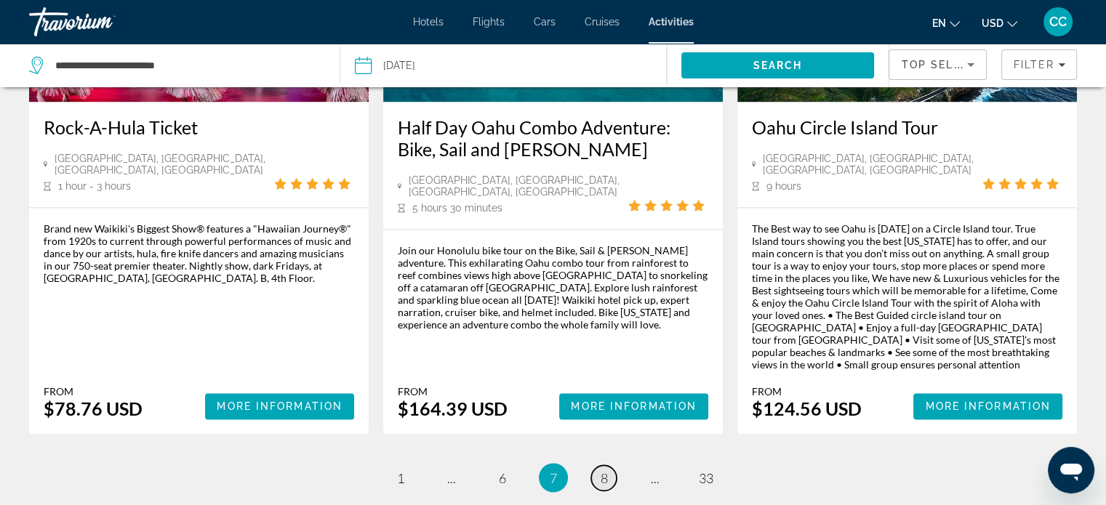
click at [608, 465] on link "page 8" at bounding box center [603, 477] width 25 height 25
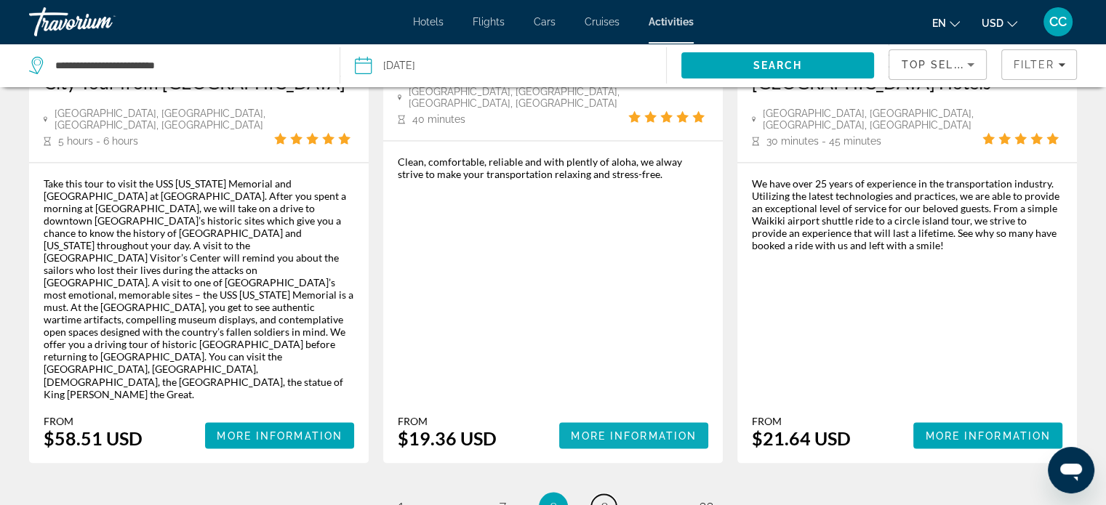
scroll to position [2390, 0]
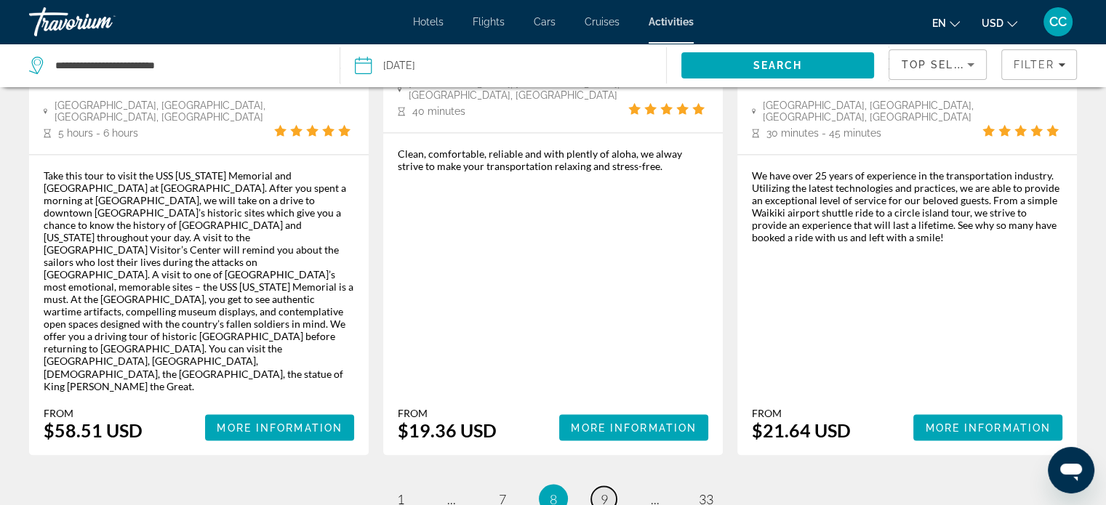
click at [602, 491] on span "9" at bounding box center [604, 499] width 7 height 16
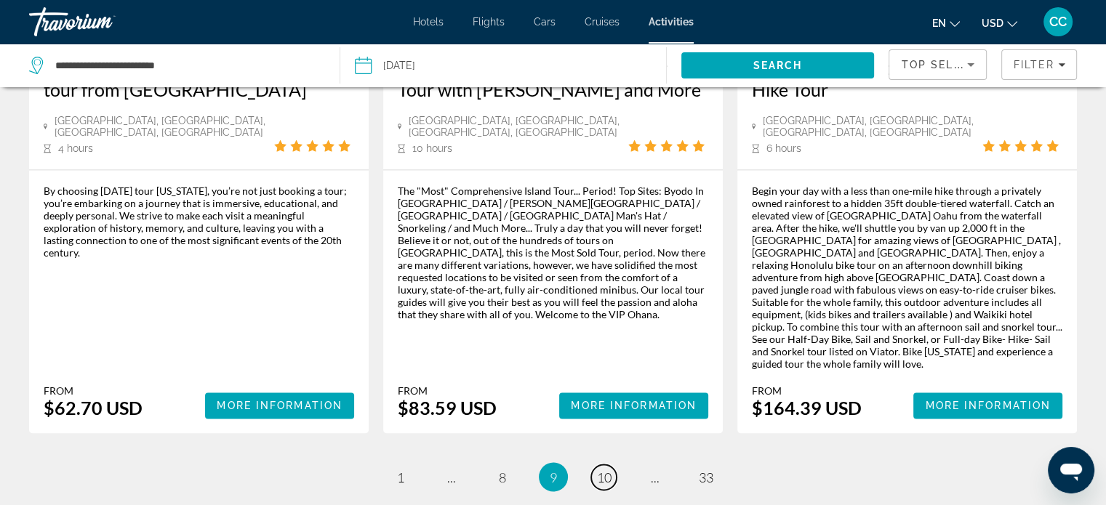
scroll to position [2365, 0]
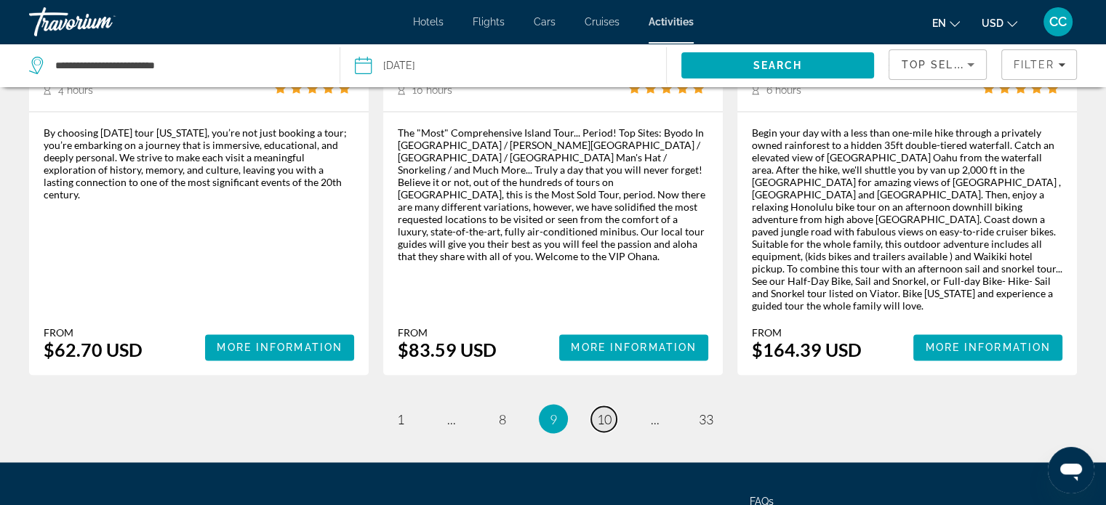
click at [608, 411] on span "10" at bounding box center [604, 419] width 15 height 16
